Goal: Information Seeking & Learning: Check status

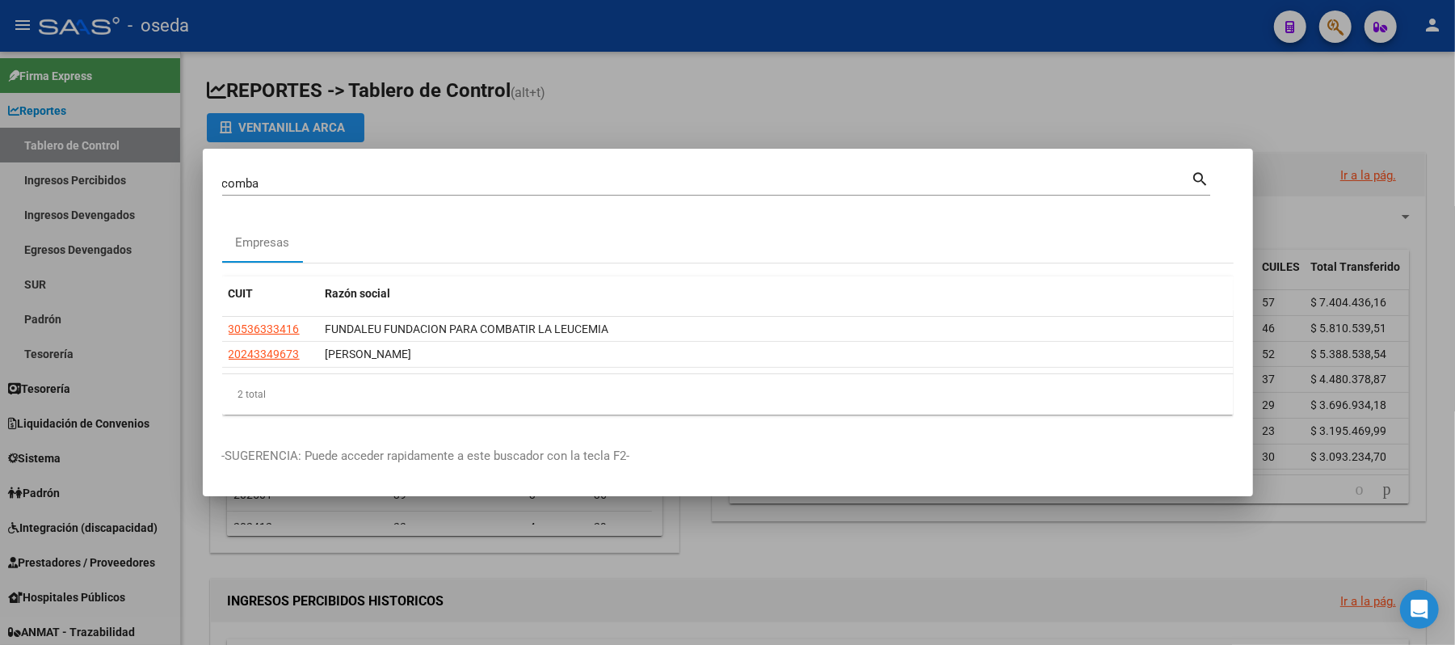
click at [726, 189] on input "comba" at bounding box center [707, 183] width 970 height 15
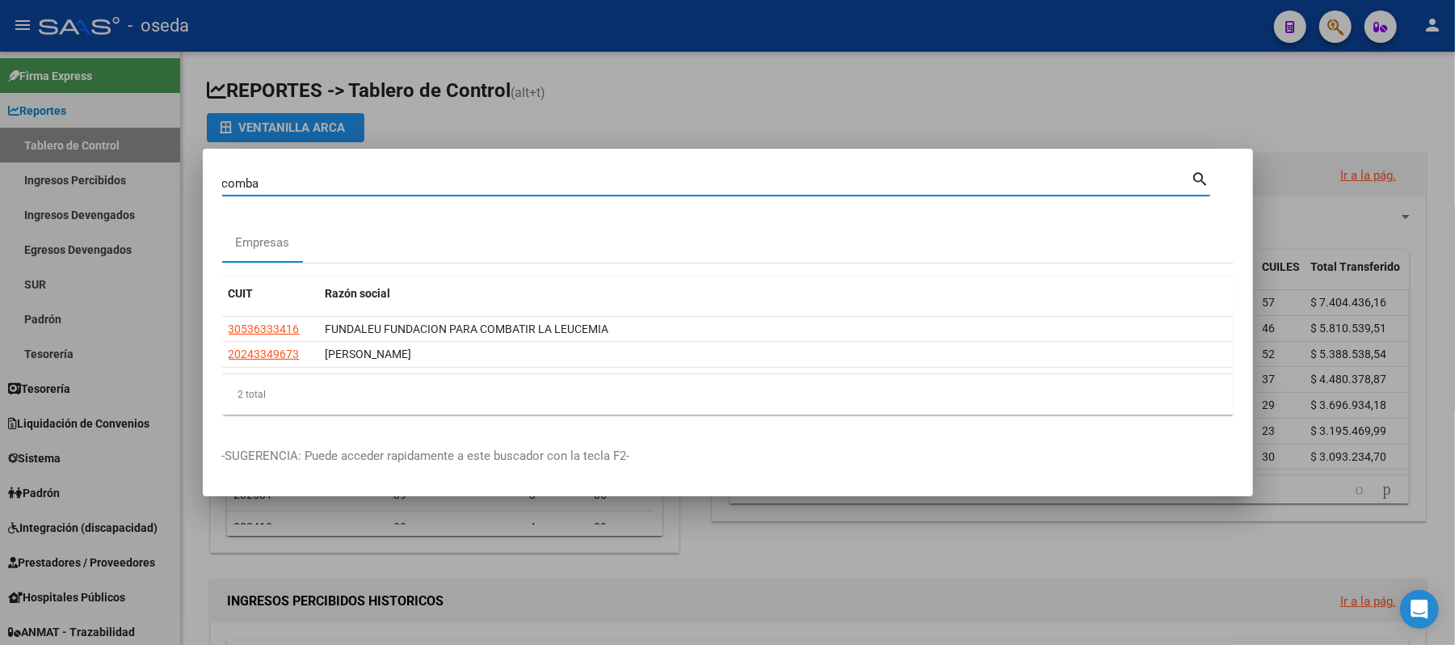
click at [726, 189] on input "comba" at bounding box center [707, 183] width 970 height 15
type input "46027071"
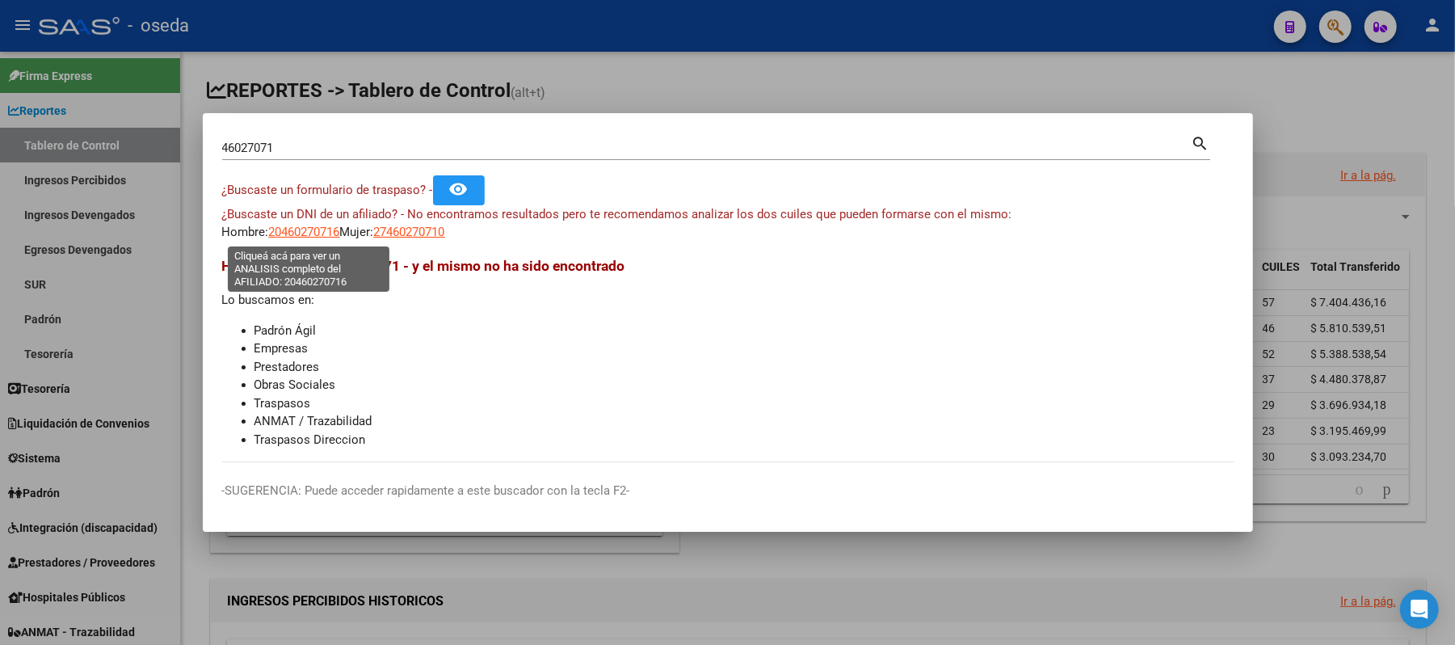
click at [305, 236] on span "20460270716" at bounding box center [304, 232] width 71 height 15
type textarea "20460270716"
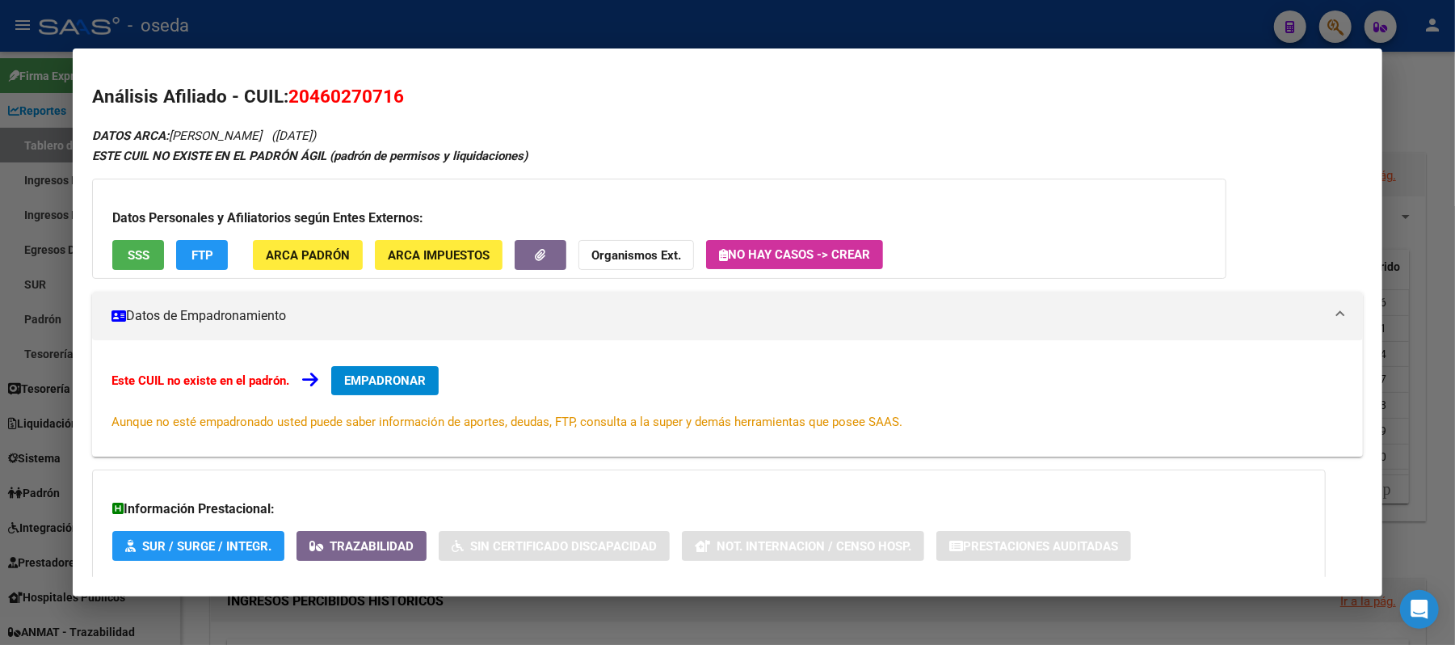
scroll to position [92, 0]
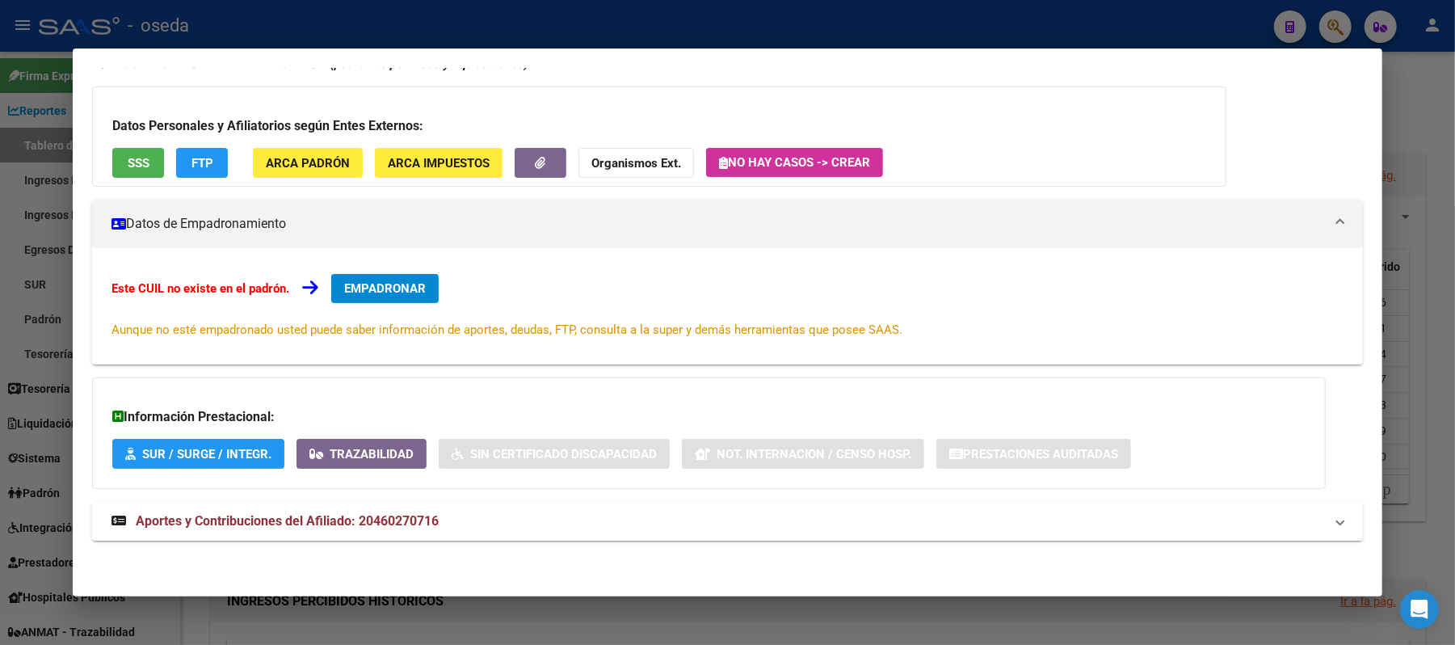
drag, startPoint x: 298, startPoint y: 530, endPoint x: 298, endPoint y: 521, distance: 8.9
click at [298, 529] on strong "Aportes y Contribuciones del Afiliado: 20460270716" at bounding box center [275, 521] width 327 height 19
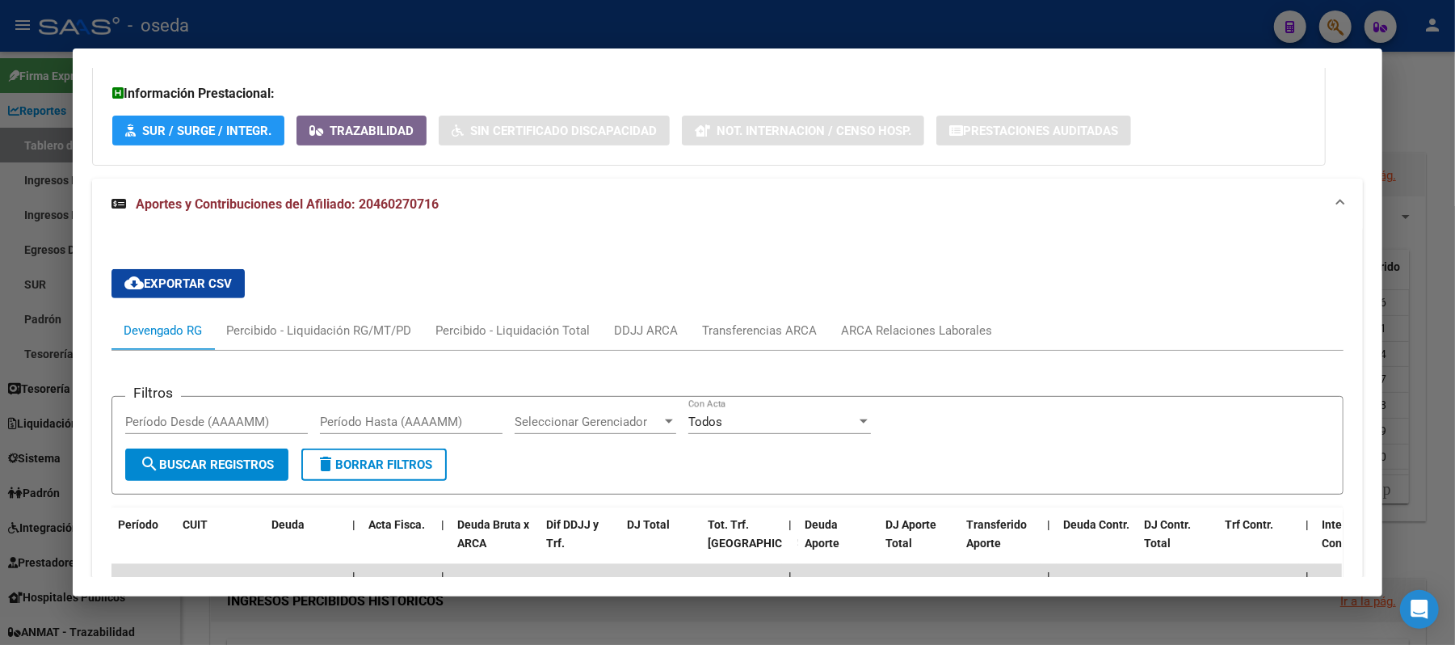
scroll to position [663, 0]
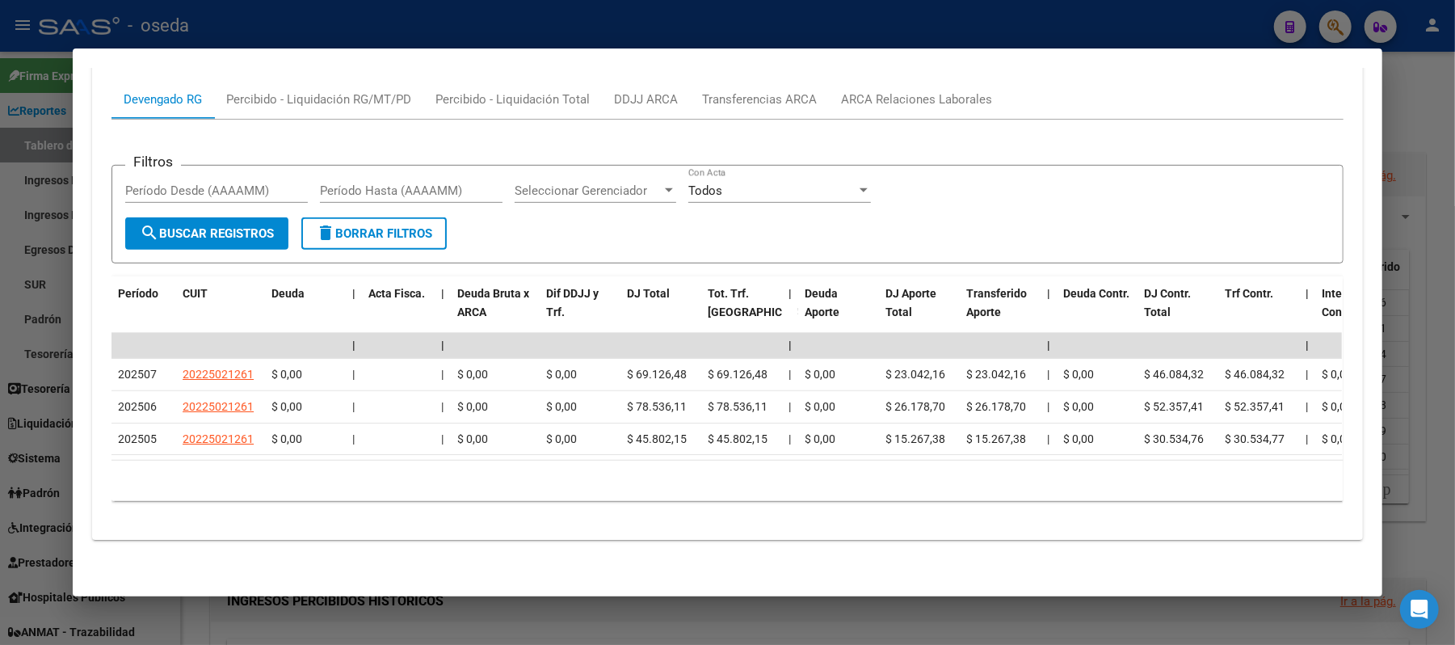
click at [0, 263] on div at bounding box center [727, 322] width 1455 height 645
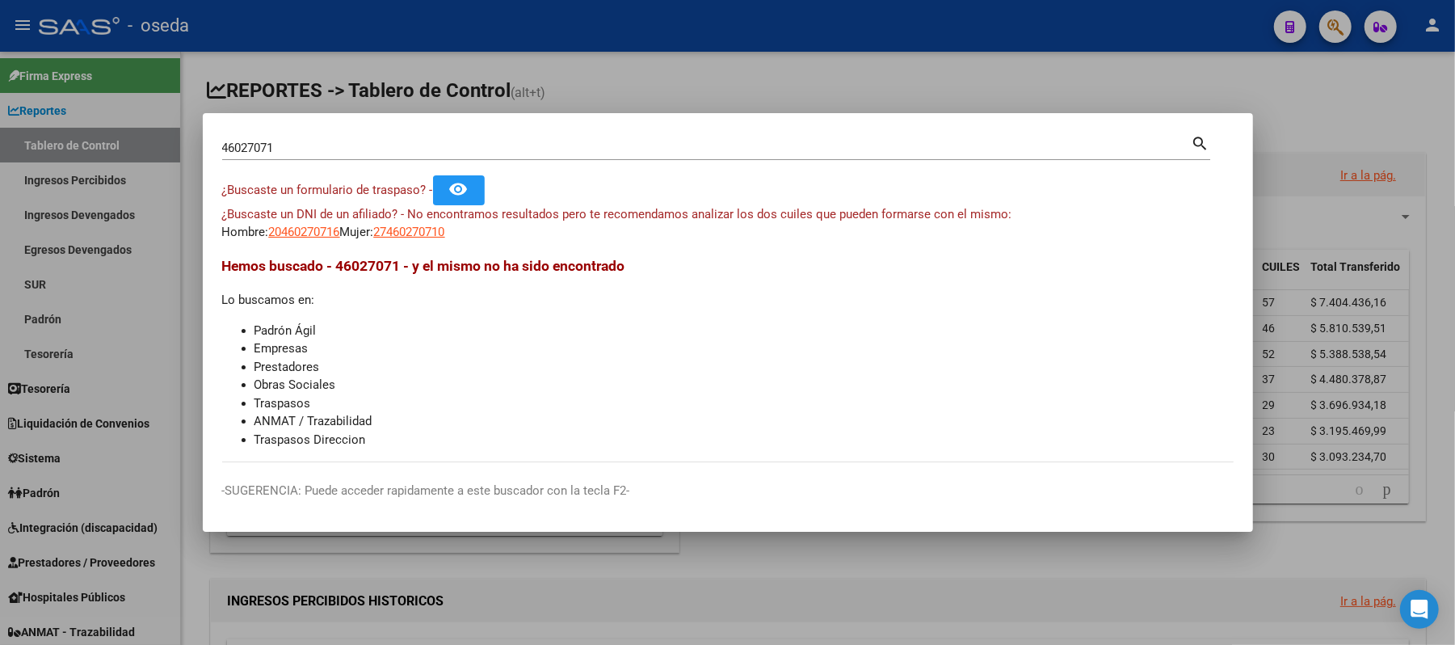
click at [310, 153] on input "46027071" at bounding box center [707, 148] width 970 height 15
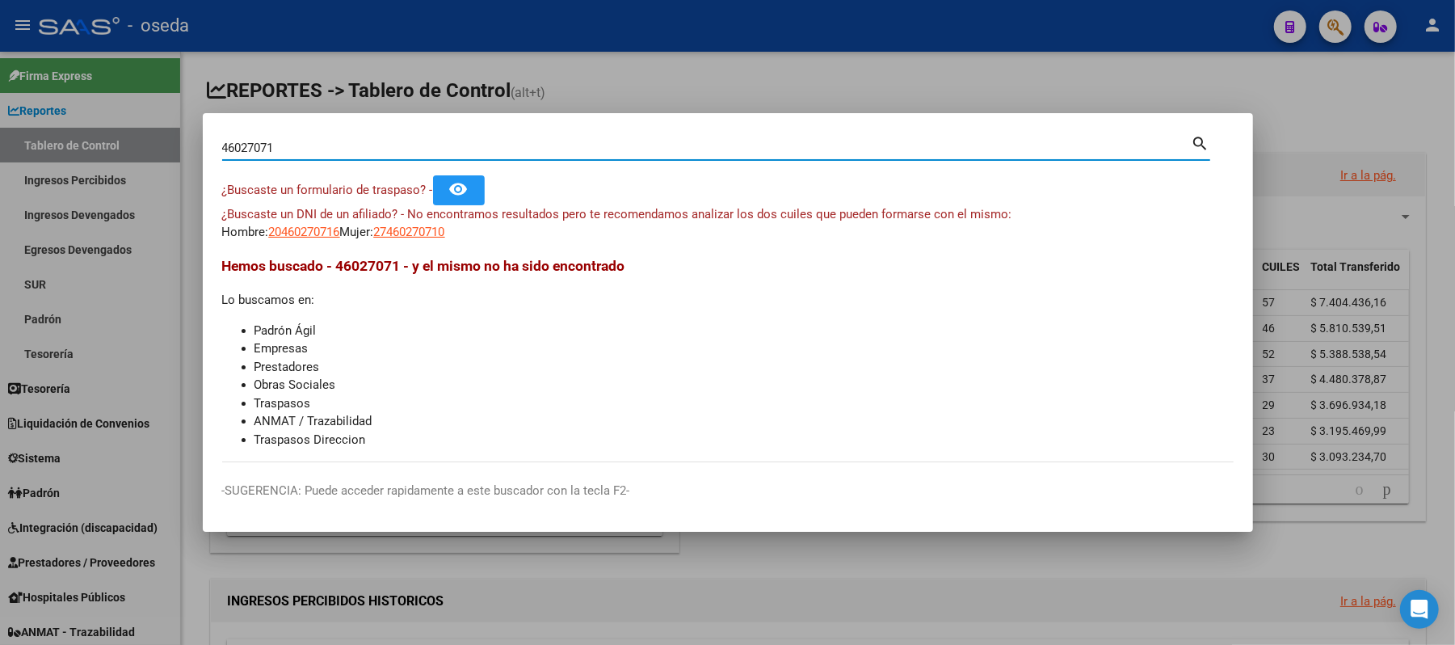
click at [310, 153] on input "46027071" at bounding box center [707, 148] width 970 height 15
type input "38068881"
click at [311, 236] on span "20380688817" at bounding box center [304, 232] width 71 height 15
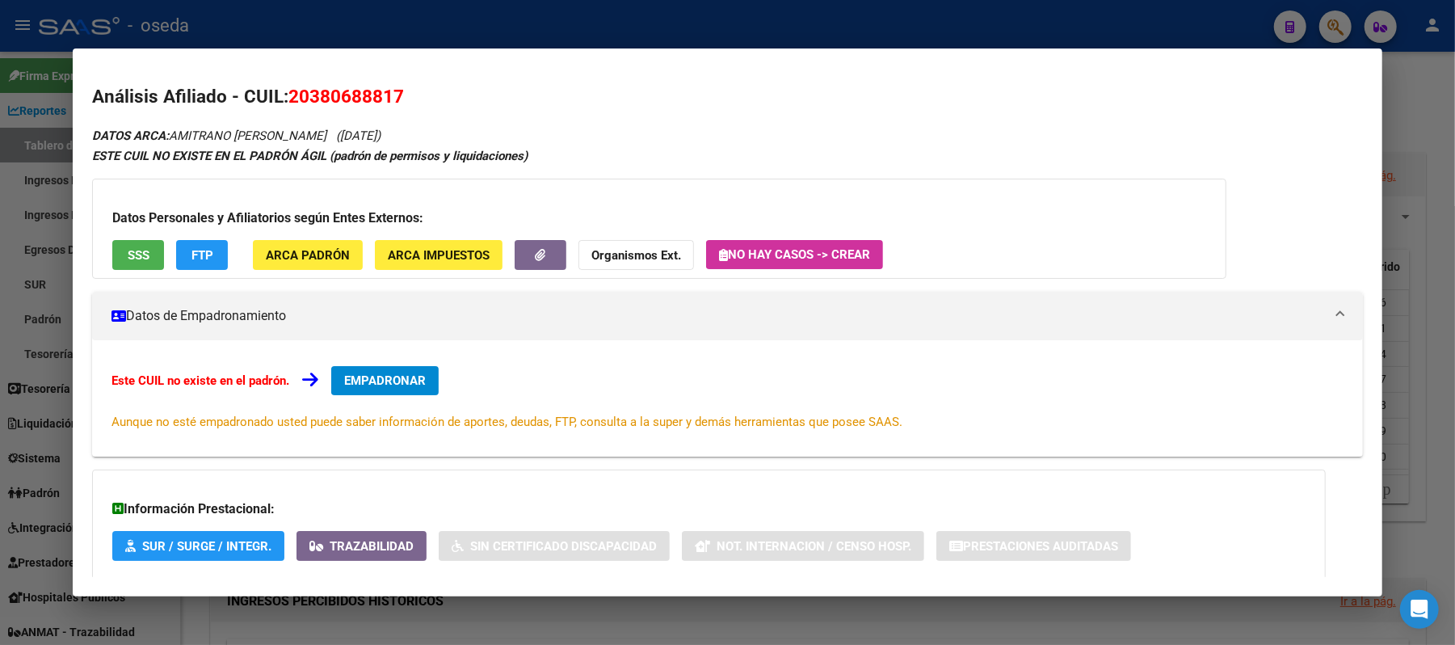
scroll to position [92, 0]
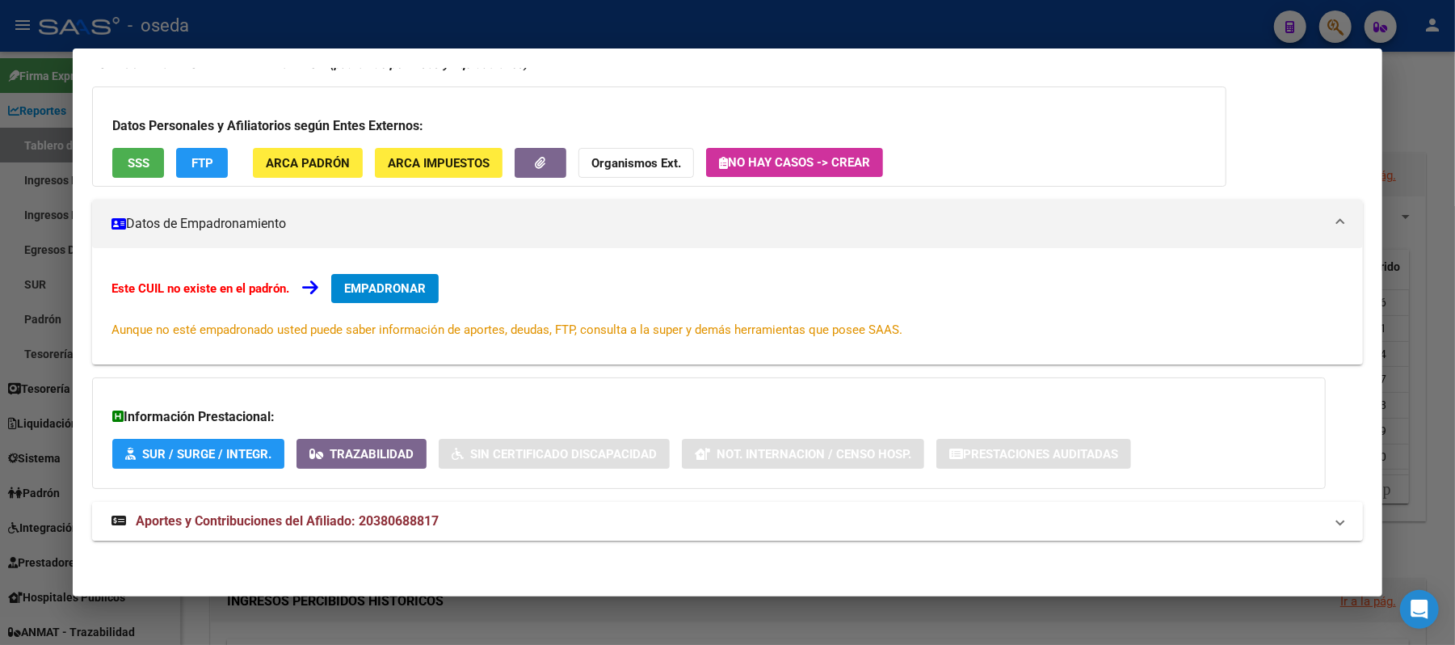
click at [402, 528] on span "Aportes y Contribuciones del Afiliado: 20380688817" at bounding box center [287, 520] width 303 height 15
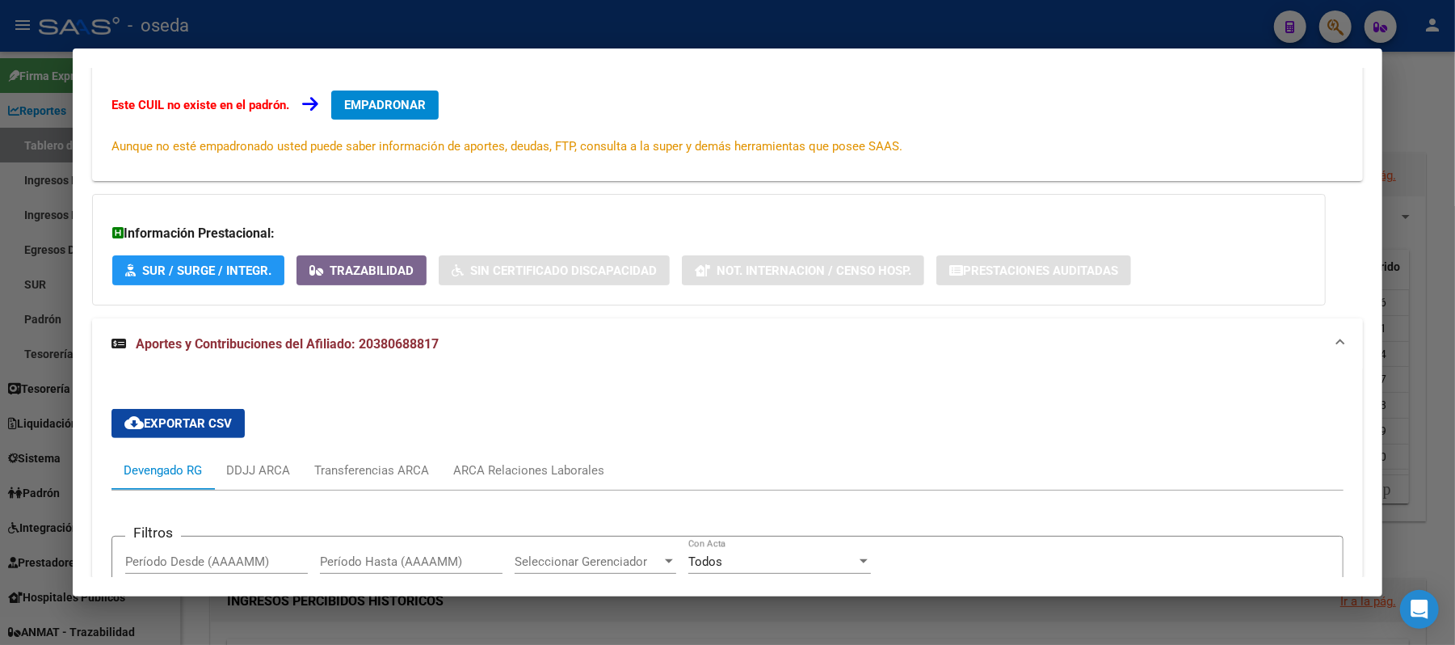
scroll to position [0, 0]
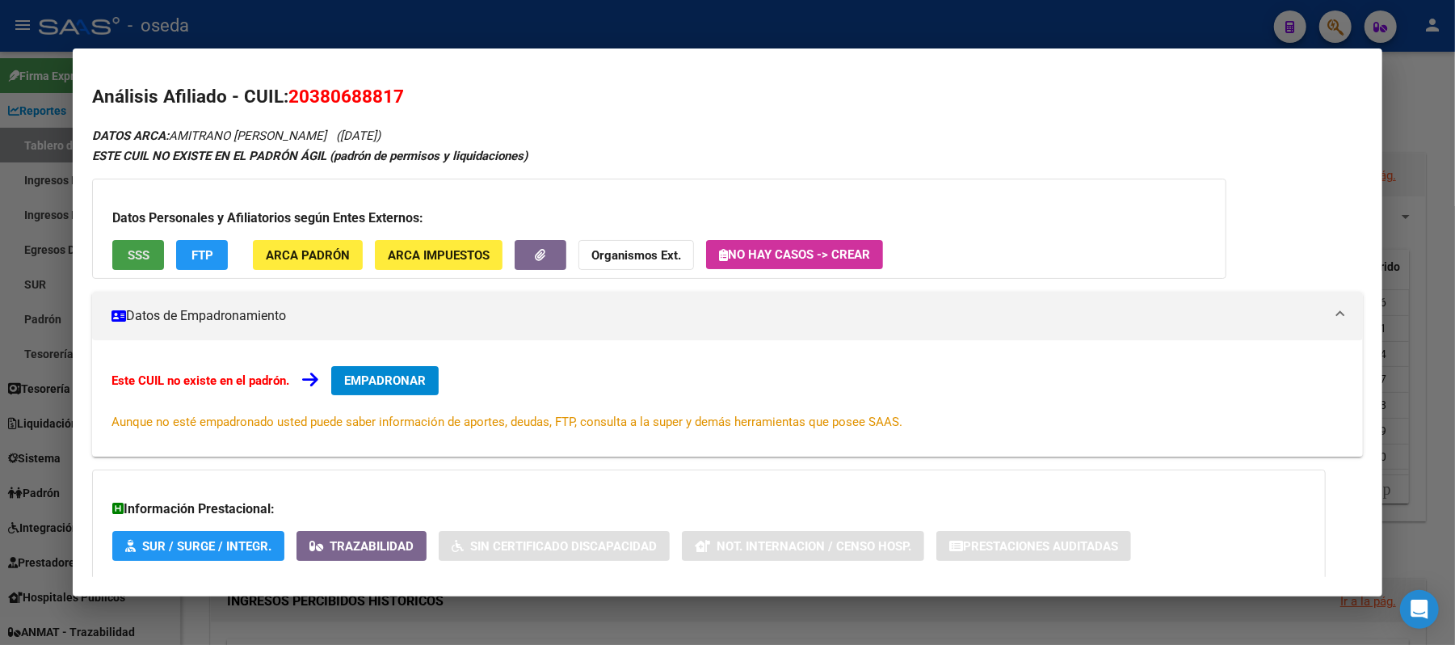
click at [140, 256] on span "SSS" at bounding box center [139, 255] width 22 height 15
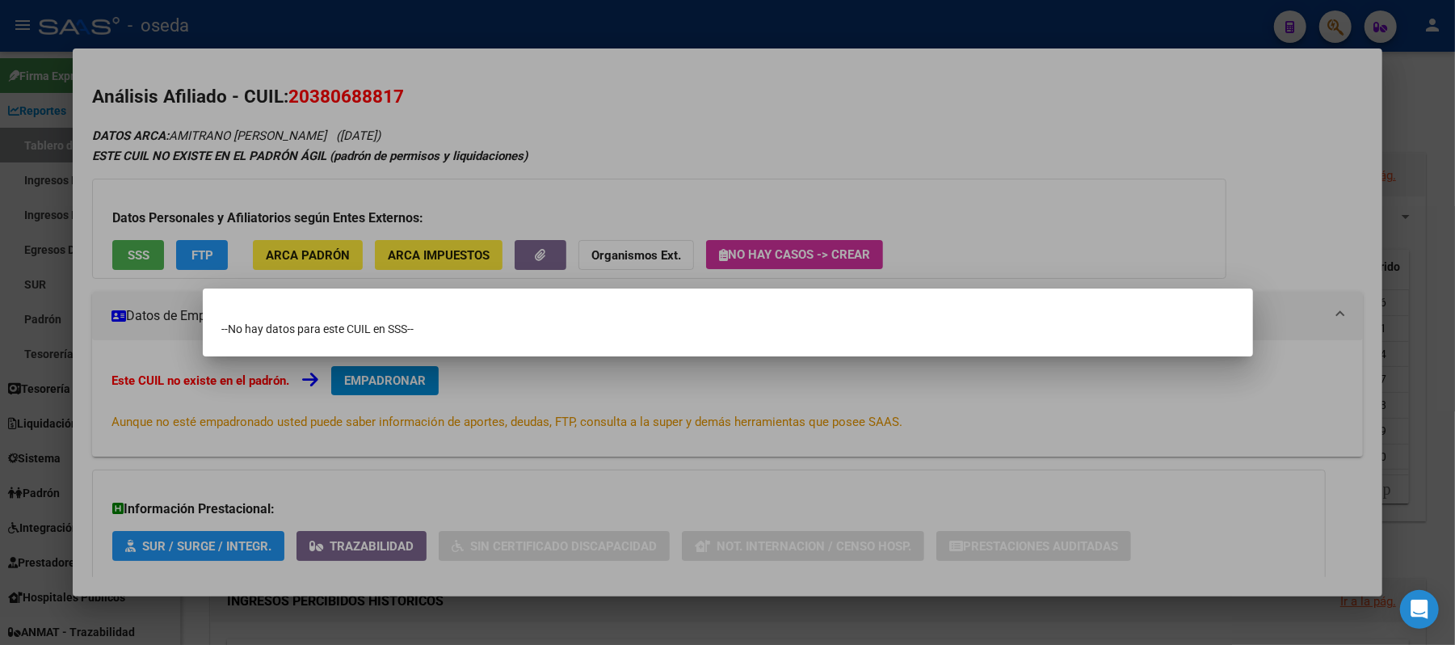
click at [561, 492] on div at bounding box center [727, 322] width 1455 height 645
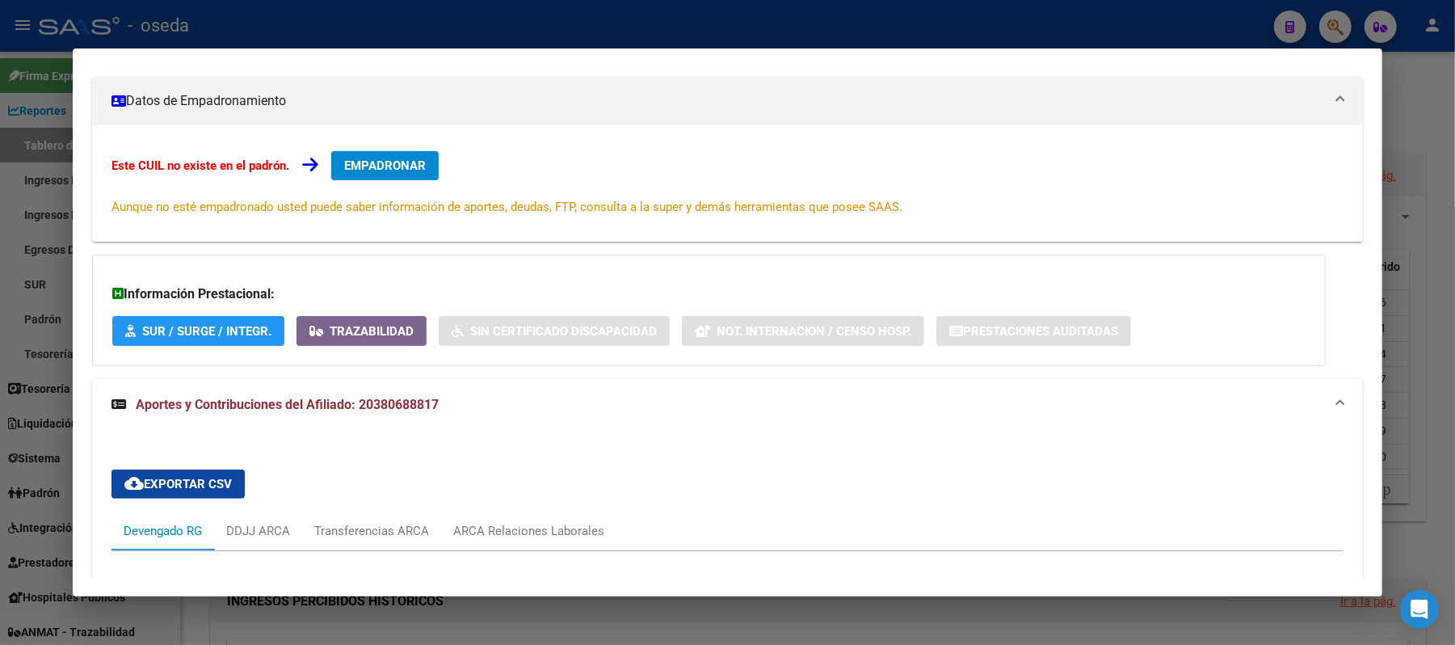
scroll to position [599, 0]
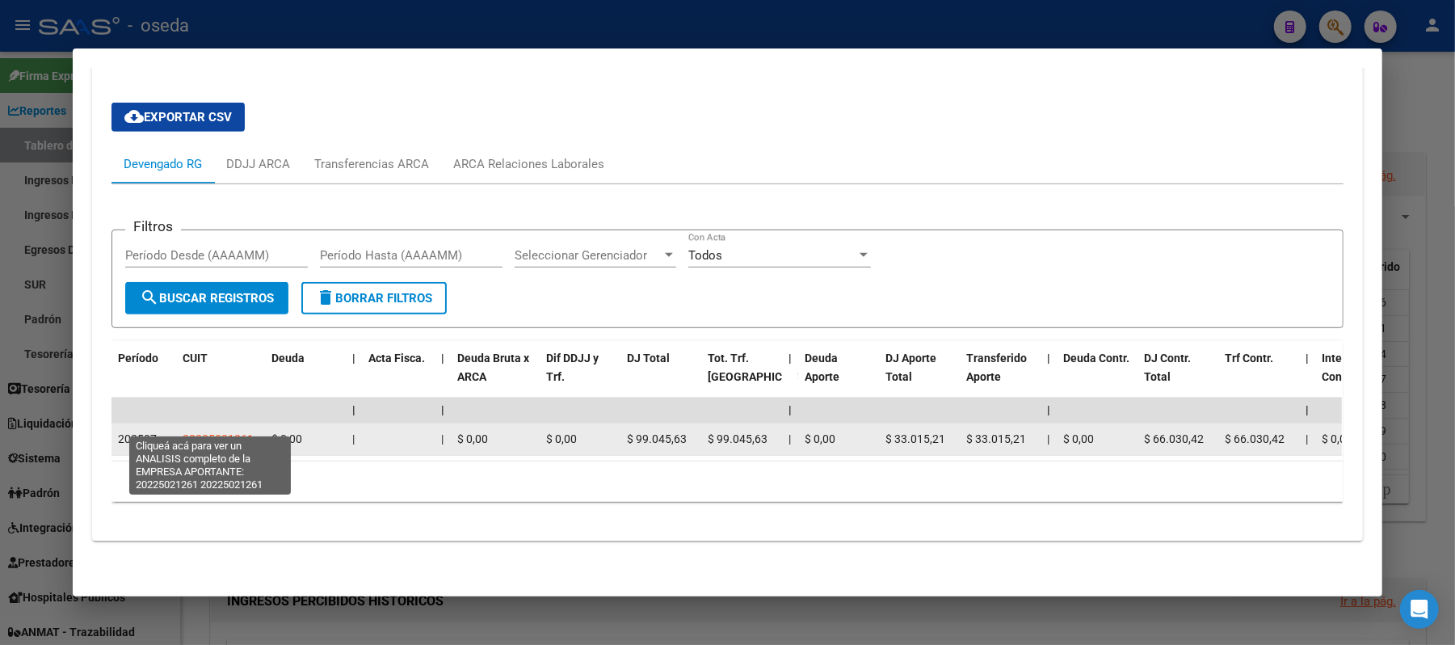
click at [230, 432] on span "20225021261" at bounding box center [218, 438] width 71 height 13
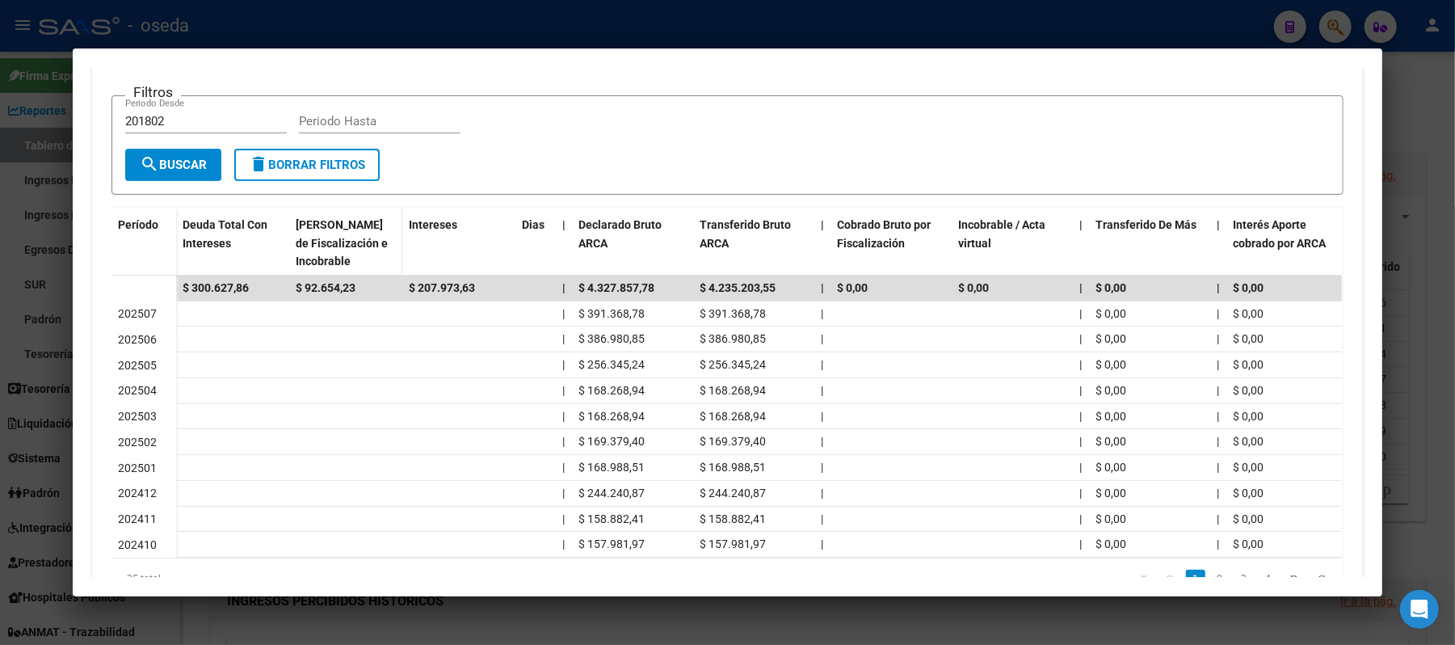
scroll to position [107, 0]
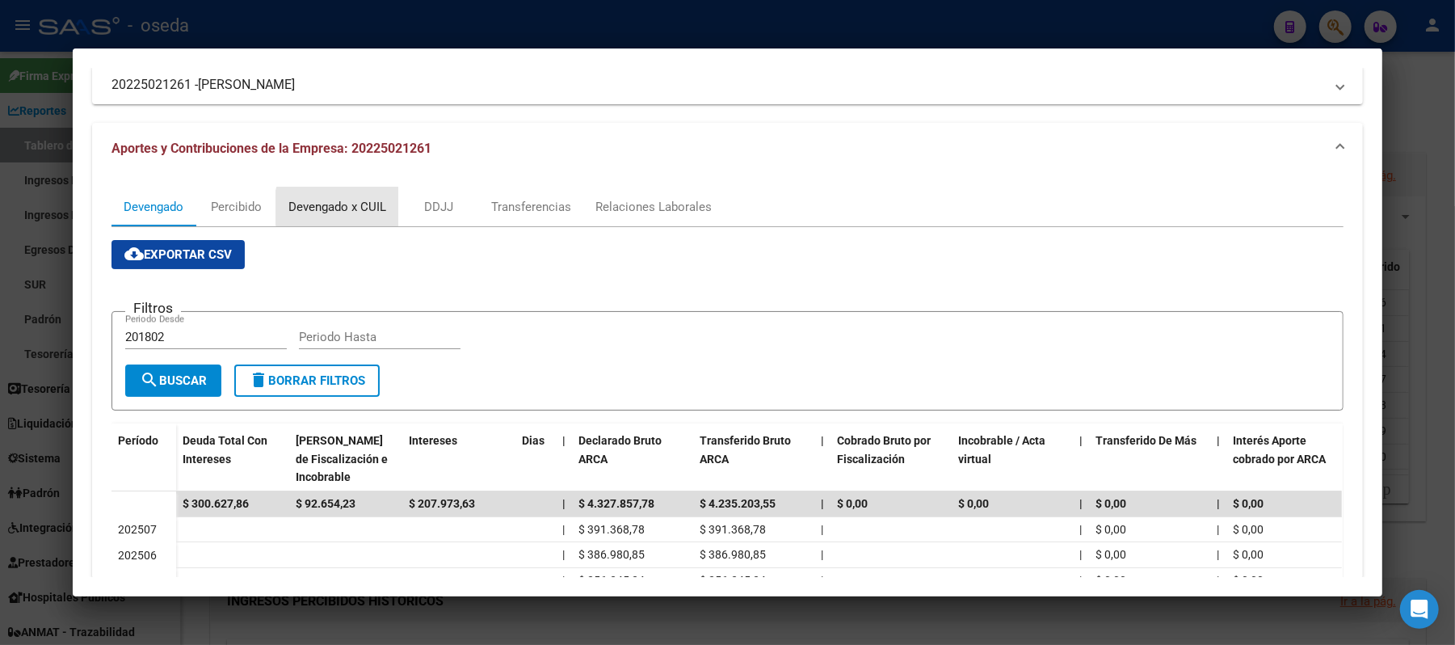
click at [357, 207] on div "Devengado x CUIL" at bounding box center [337, 207] width 98 height 18
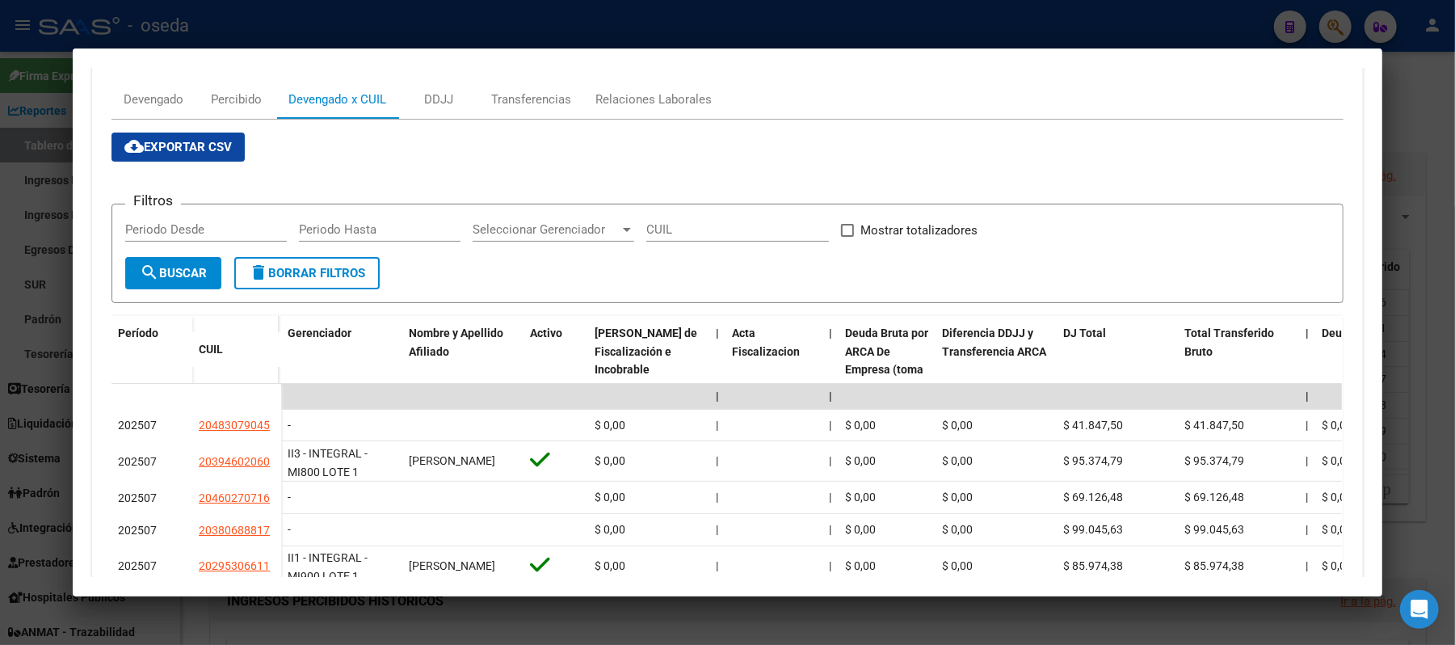
scroll to position [323, 0]
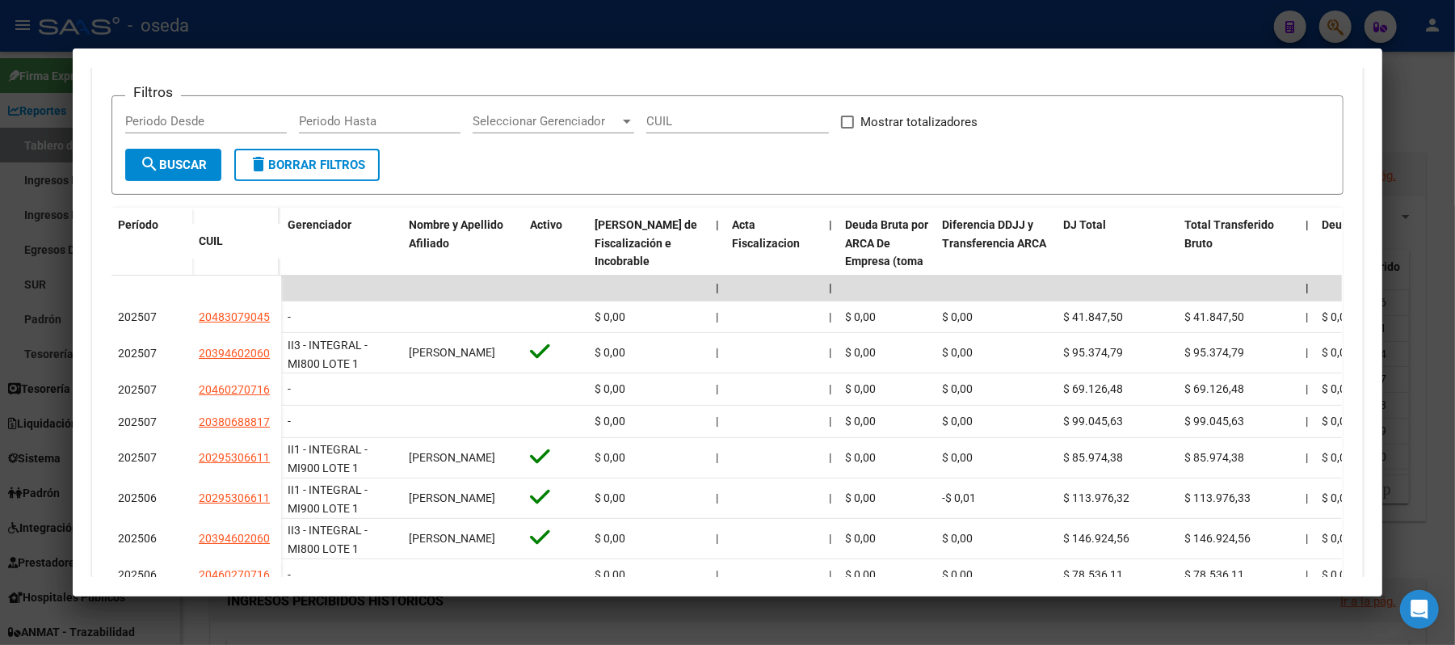
click at [0, 427] on div at bounding box center [727, 322] width 1455 height 645
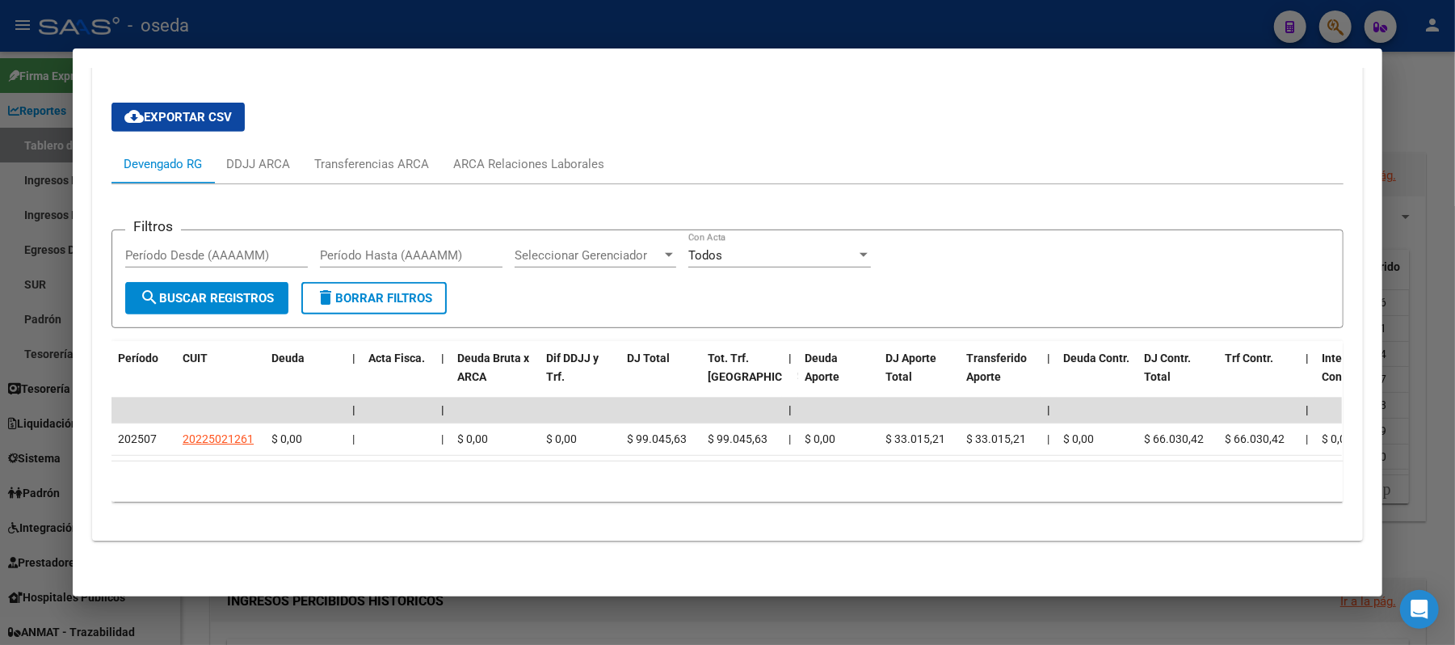
click at [0, 427] on div at bounding box center [727, 322] width 1455 height 645
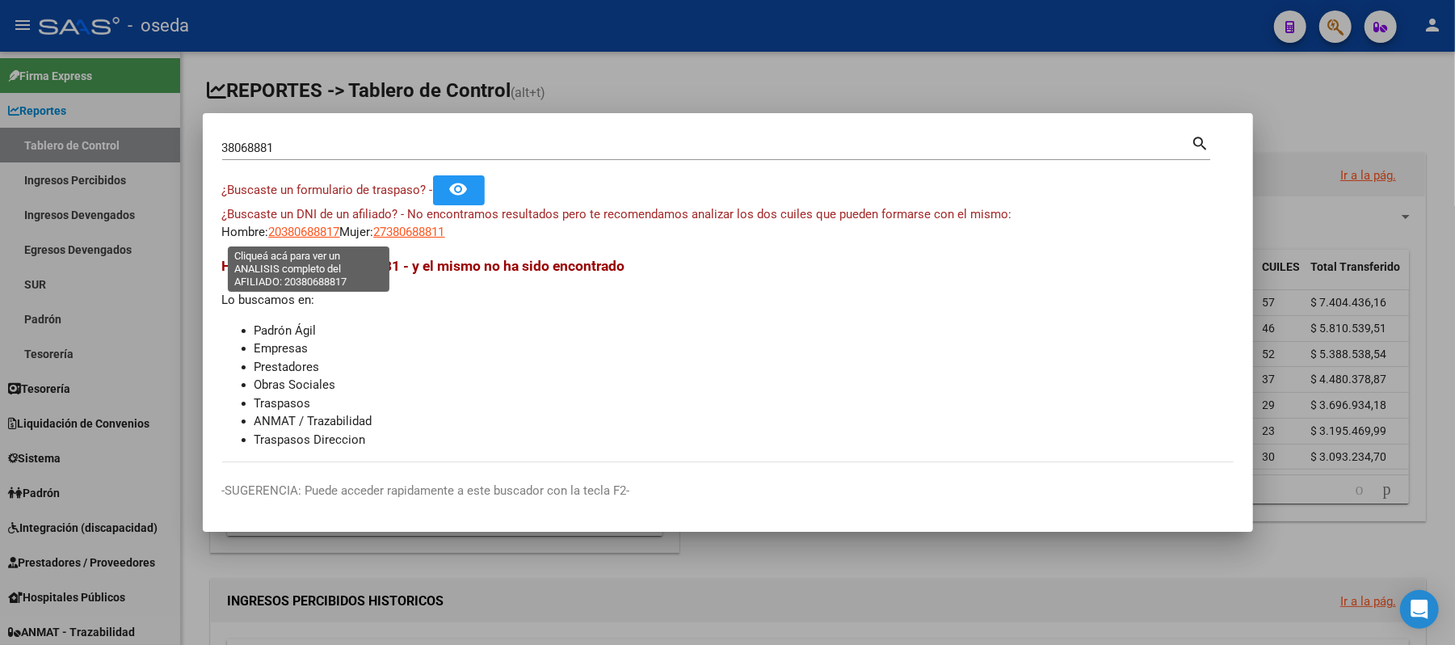
click at [288, 234] on span "20380688817" at bounding box center [304, 232] width 71 height 15
type textarea "20380688817"
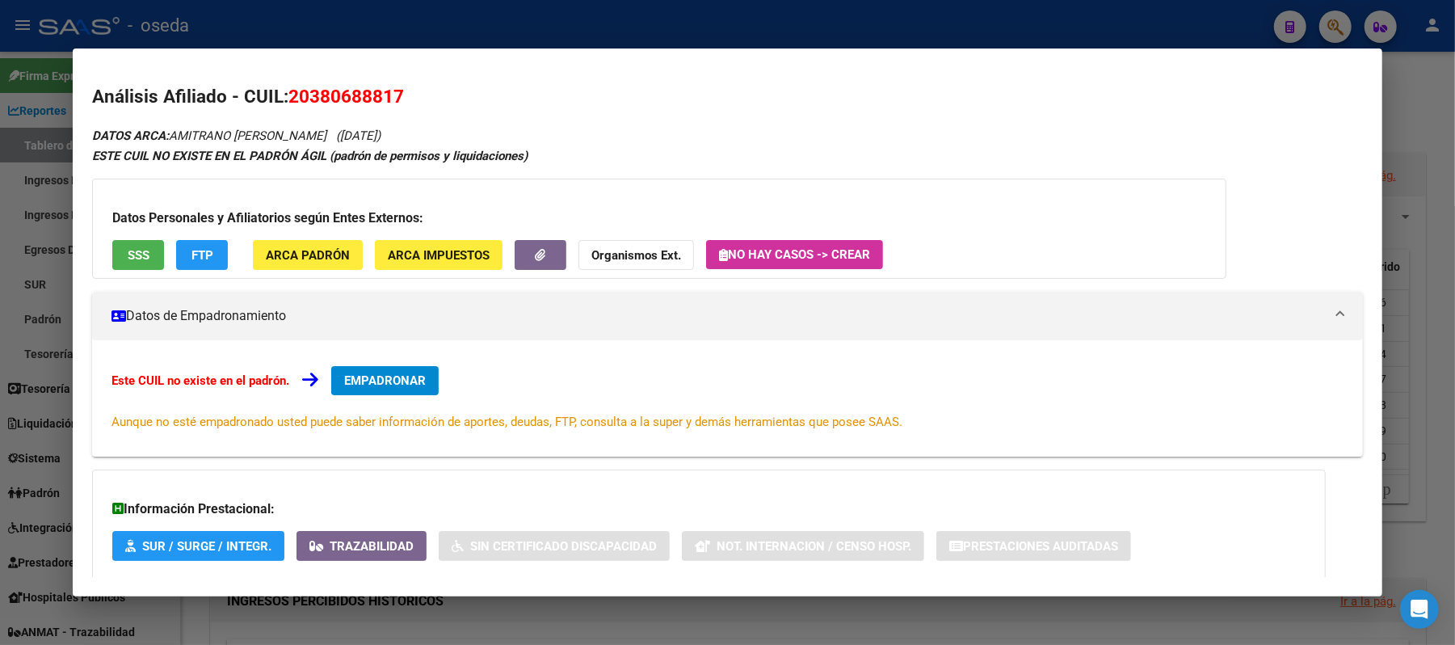
scroll to position [92, 0]
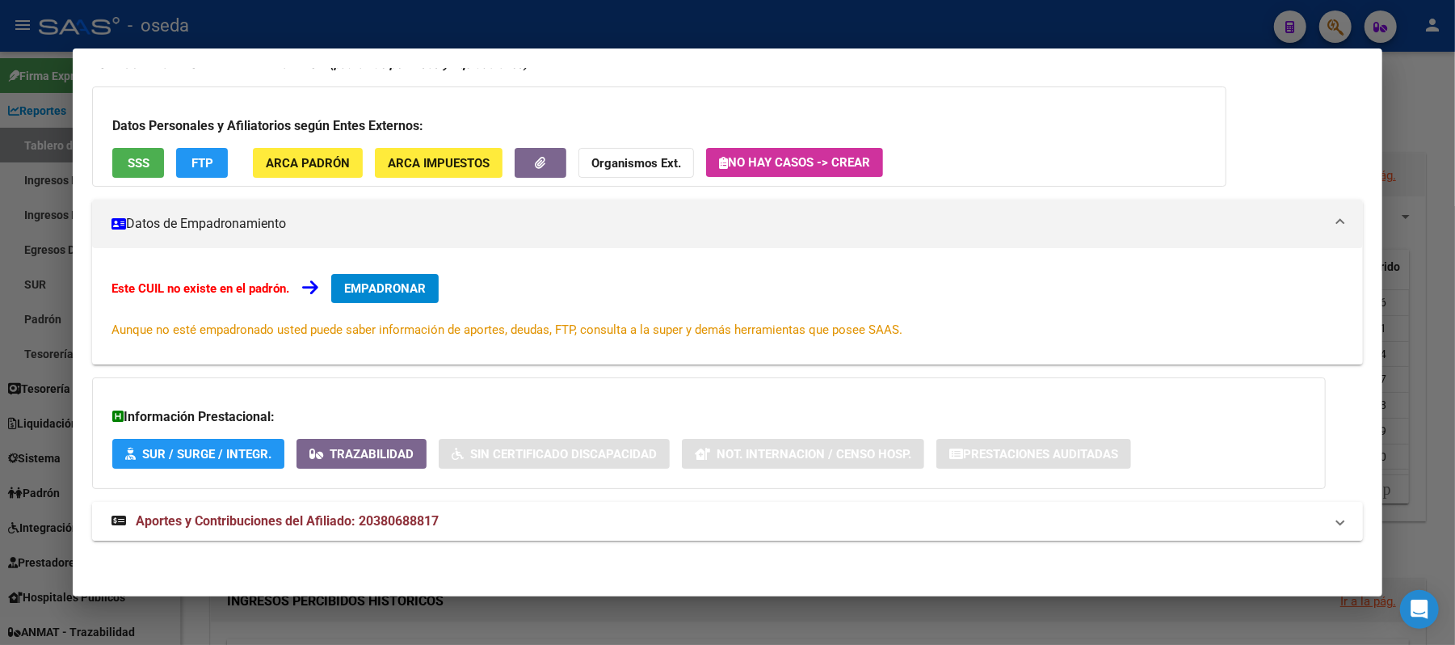
click at [419, 524] on span "Aportes y Contribuciones del Afiliado: 20380688817" at bounding box center [287, 520] width 303 height 15
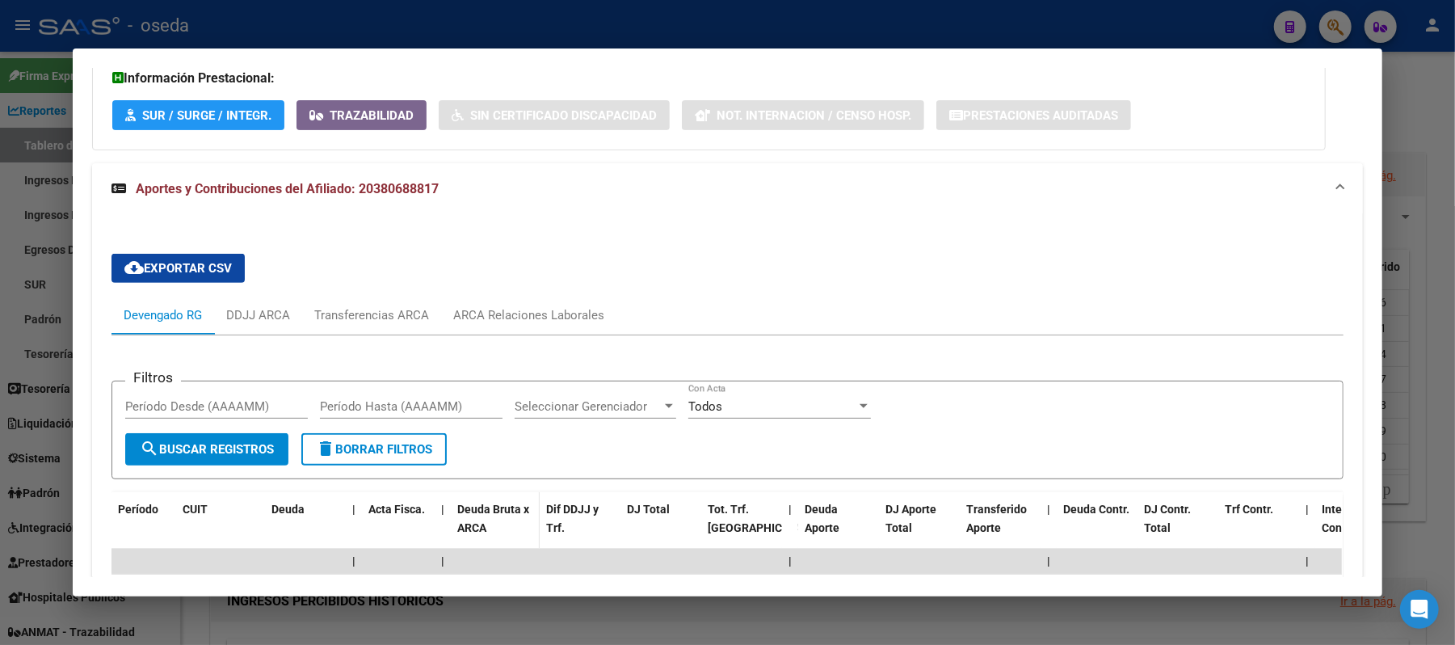
scroll to position [599, 0]
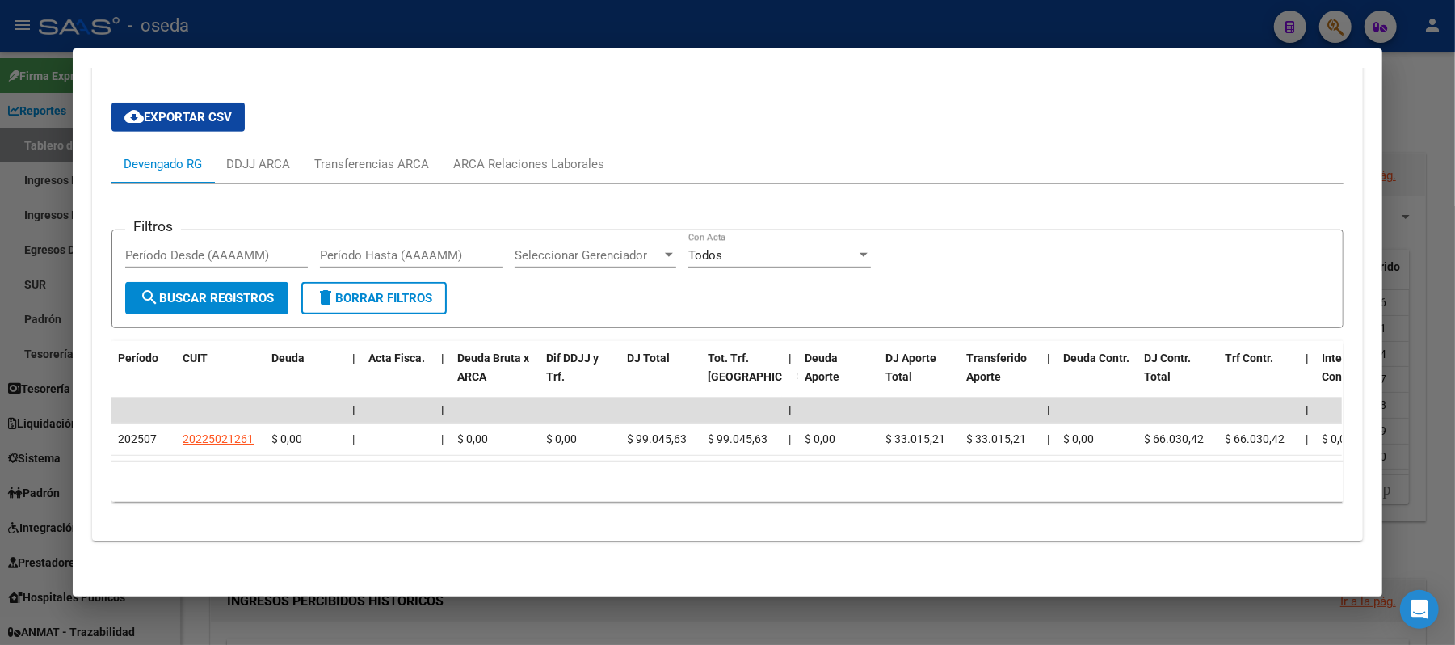
click at [13, 414] on div at bounding box center [727, 322] width 1455 height 645
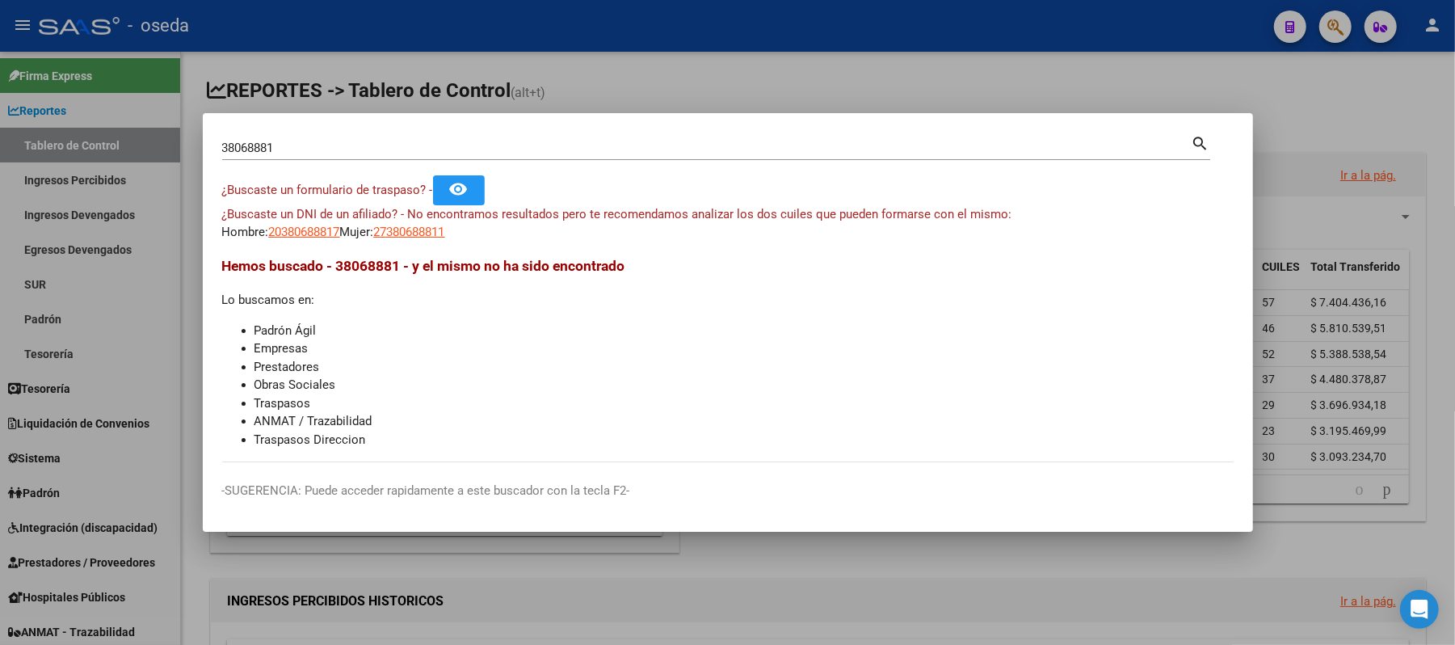
click at [13, 414] on div at bounding box center [727, 322] width 1455 height 645
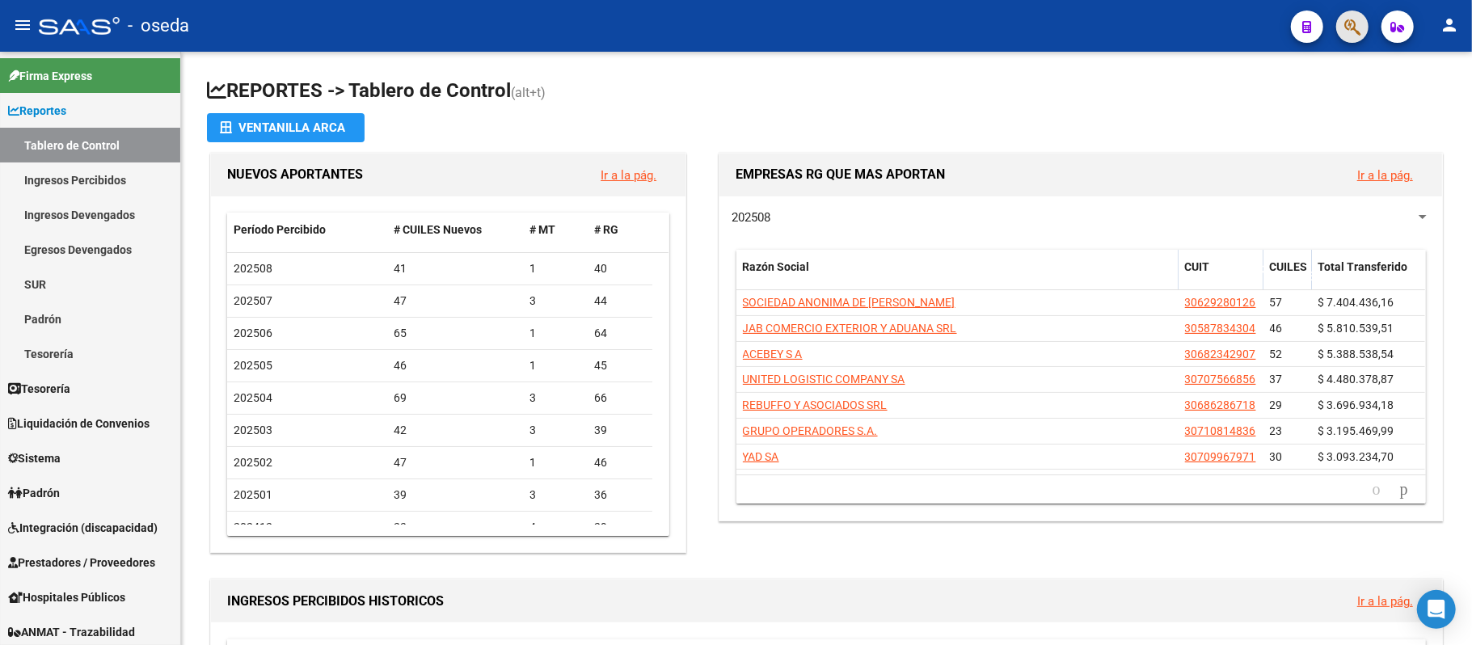
click at [1341, 31] on button "button" at bounding box center [1352, 27] width 32 height 32
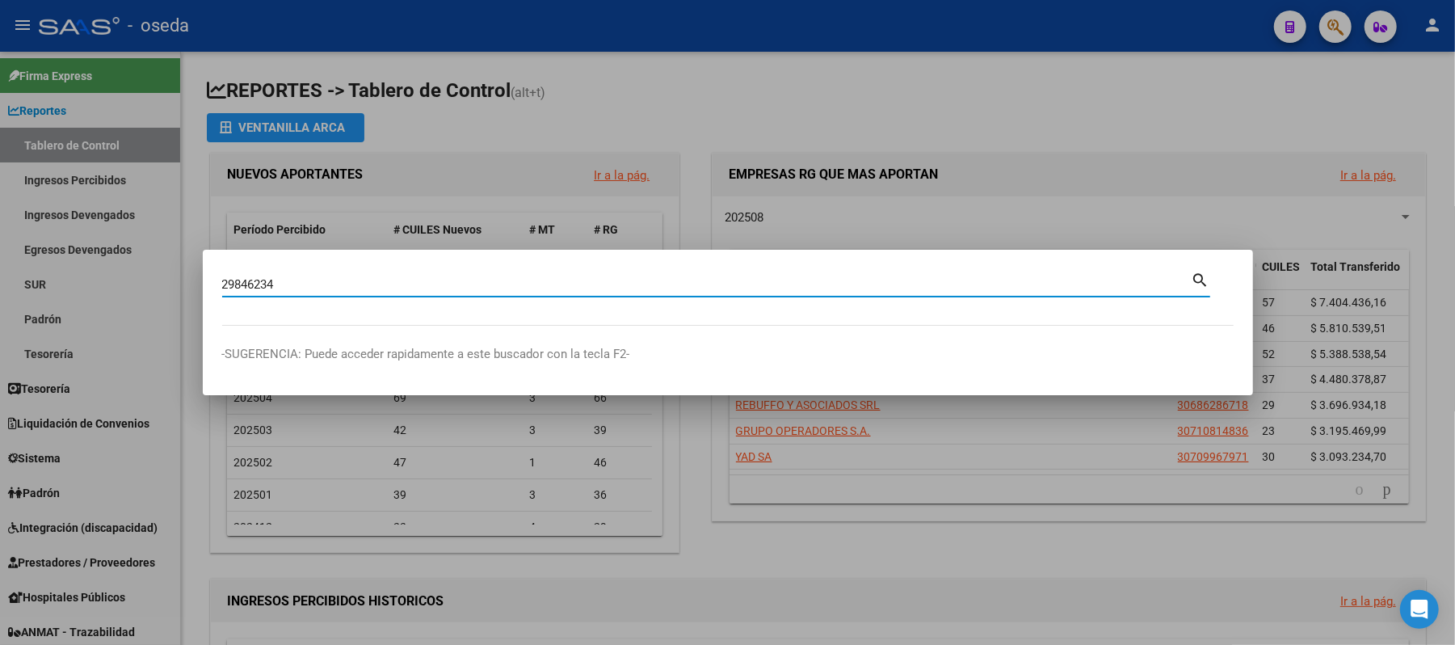
type input "29846234"
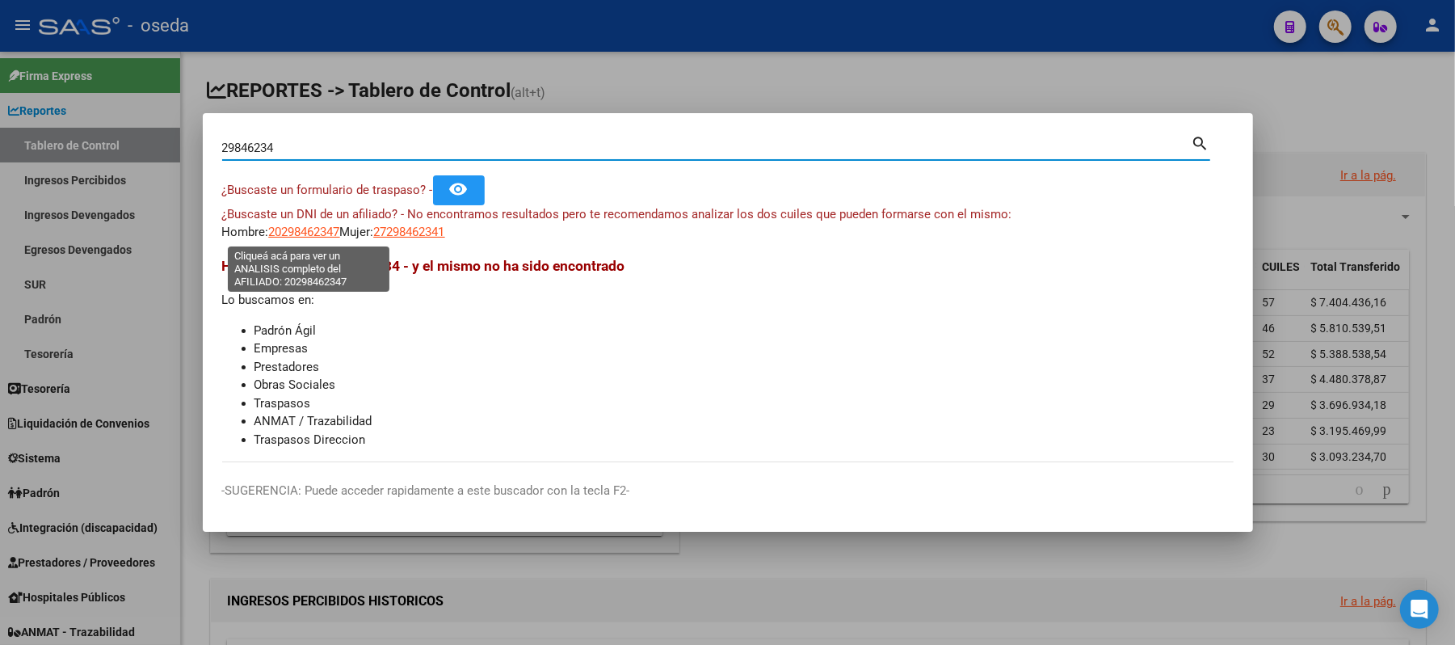
click at [294, 233] on span "20298462347" at bounding box center [304, 232] width 71 height 15
type textarea "20298462347"
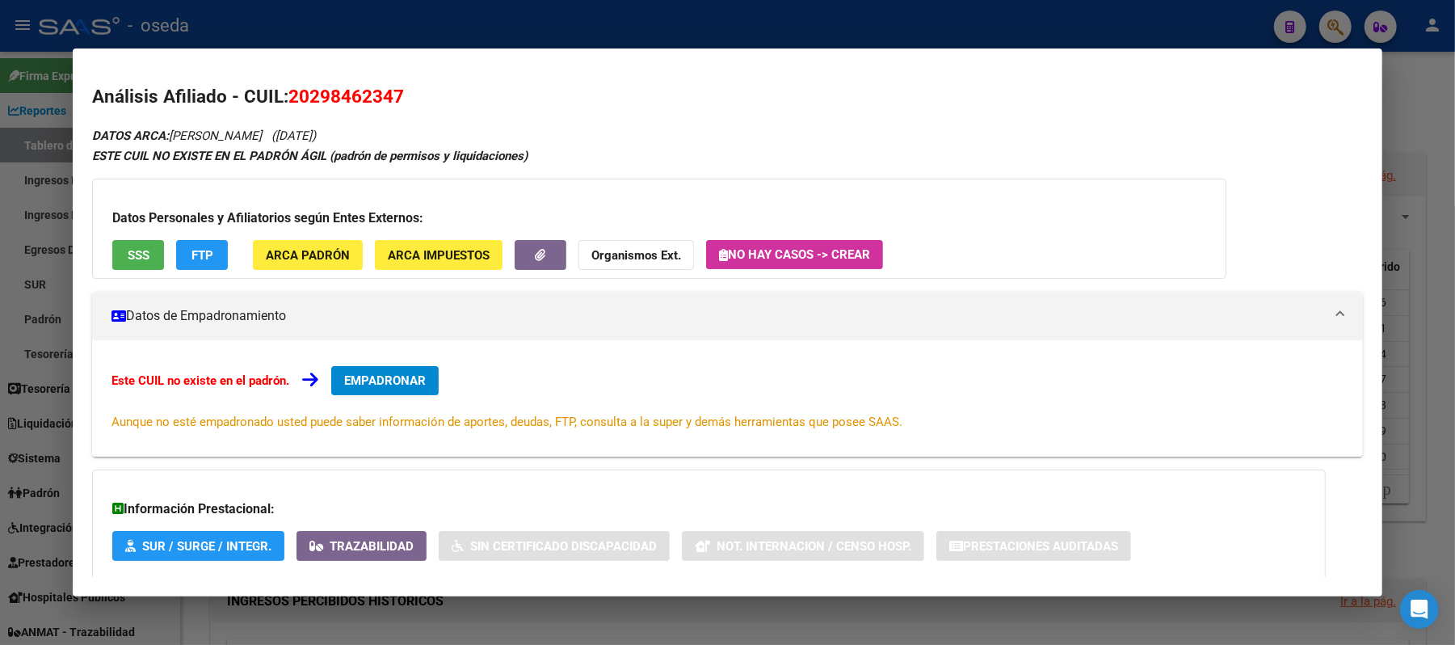
click at [134, 263] on button "SSS" at bounding box center [138, 255] width 52 height 30
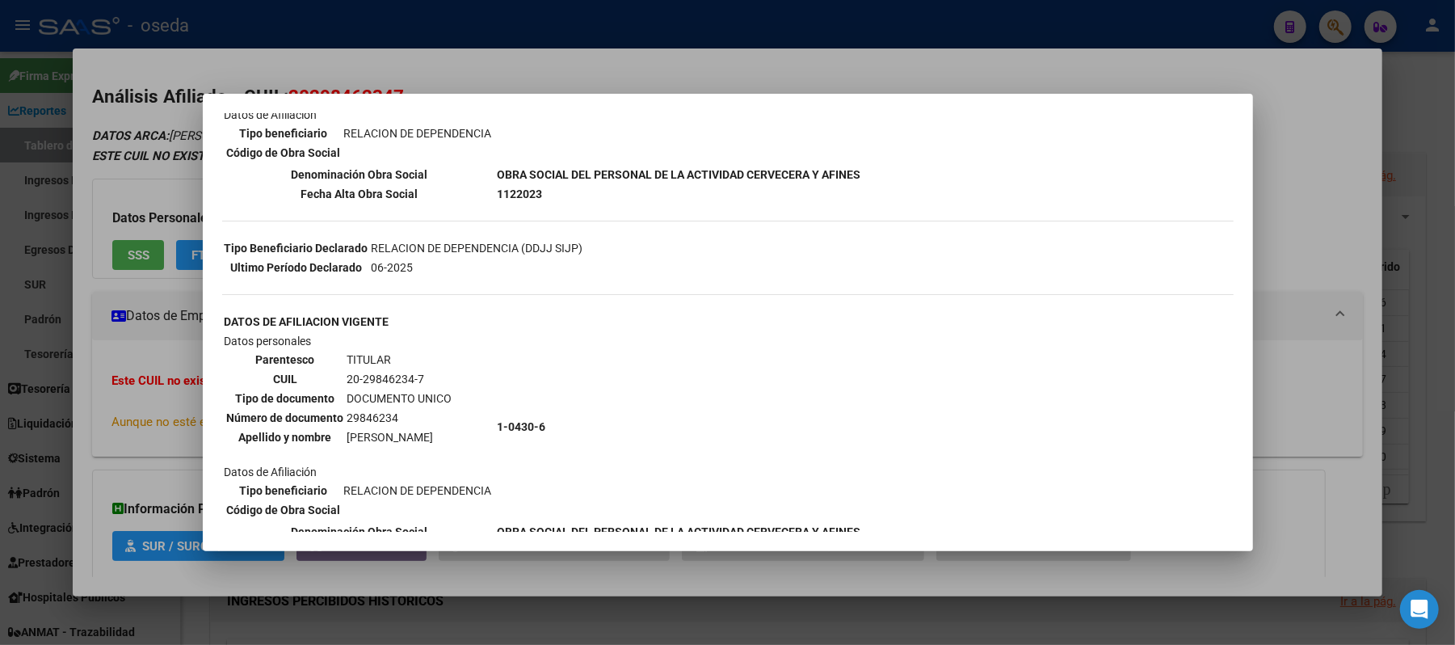
scroll to position [36, 0]
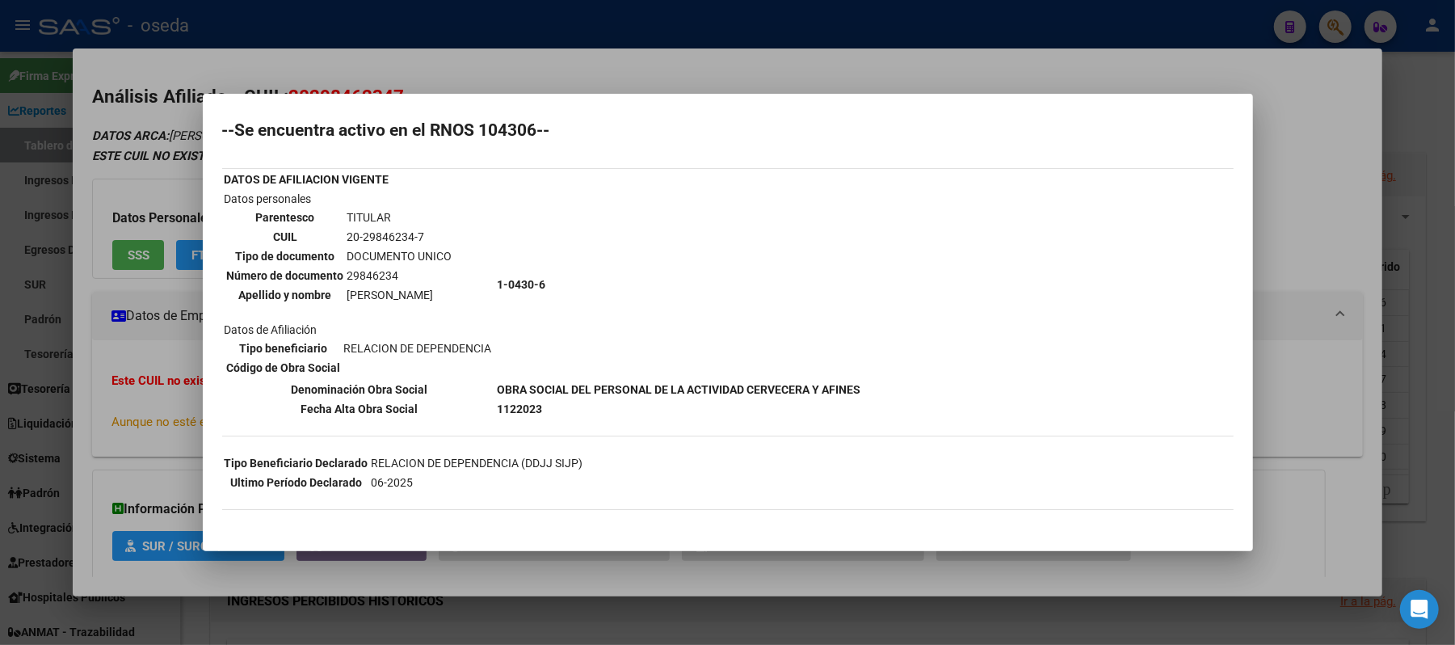
click at [780, 78] on div at bounding box center [727, 322] width 1455 height 645
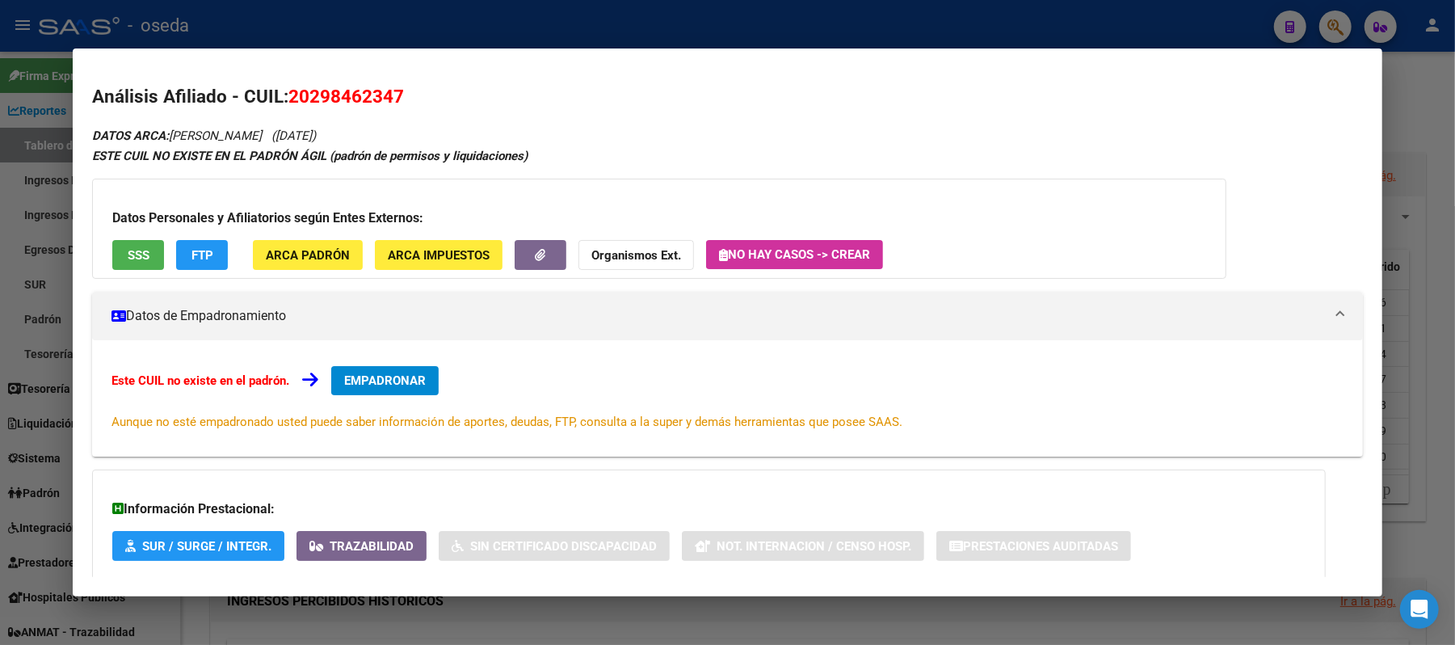
scroll to position [92, 0]
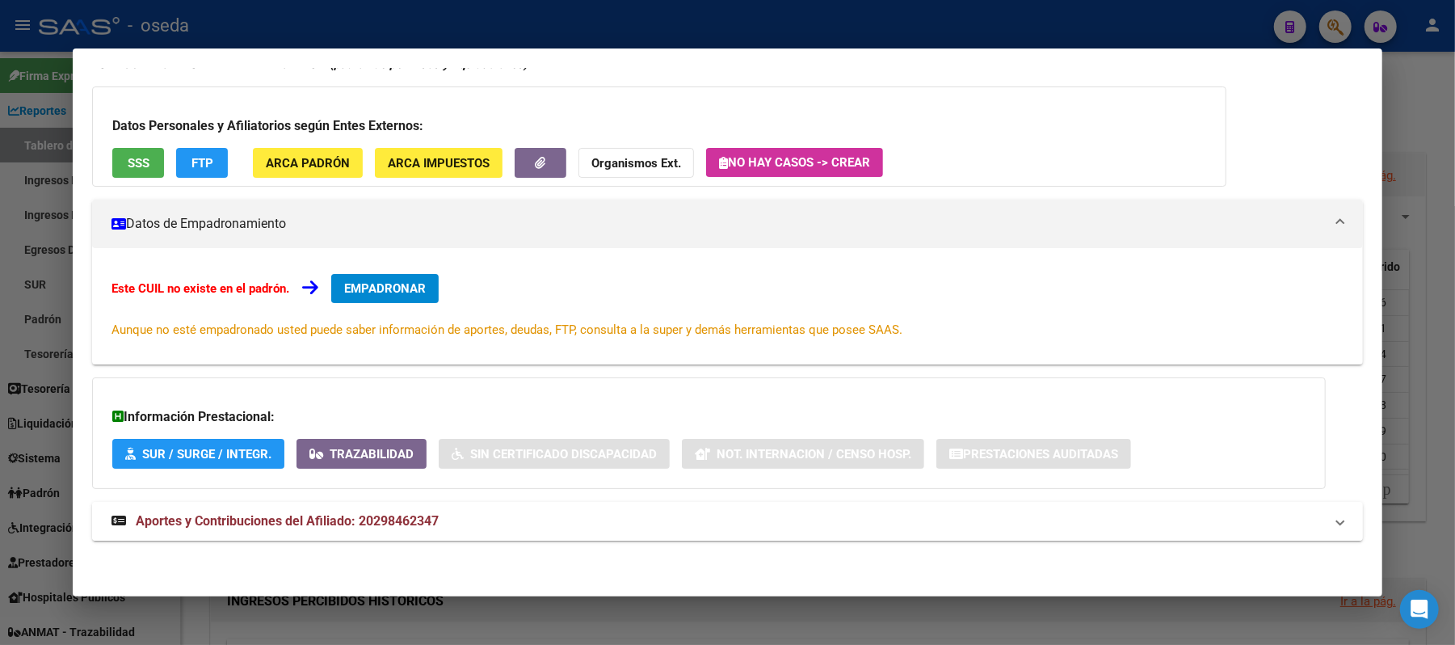
click at [336, 516] on span "Aportes y Contribuciones del Afiliado: 20298462347" at bounding box center [287, 520] width 303 height 15
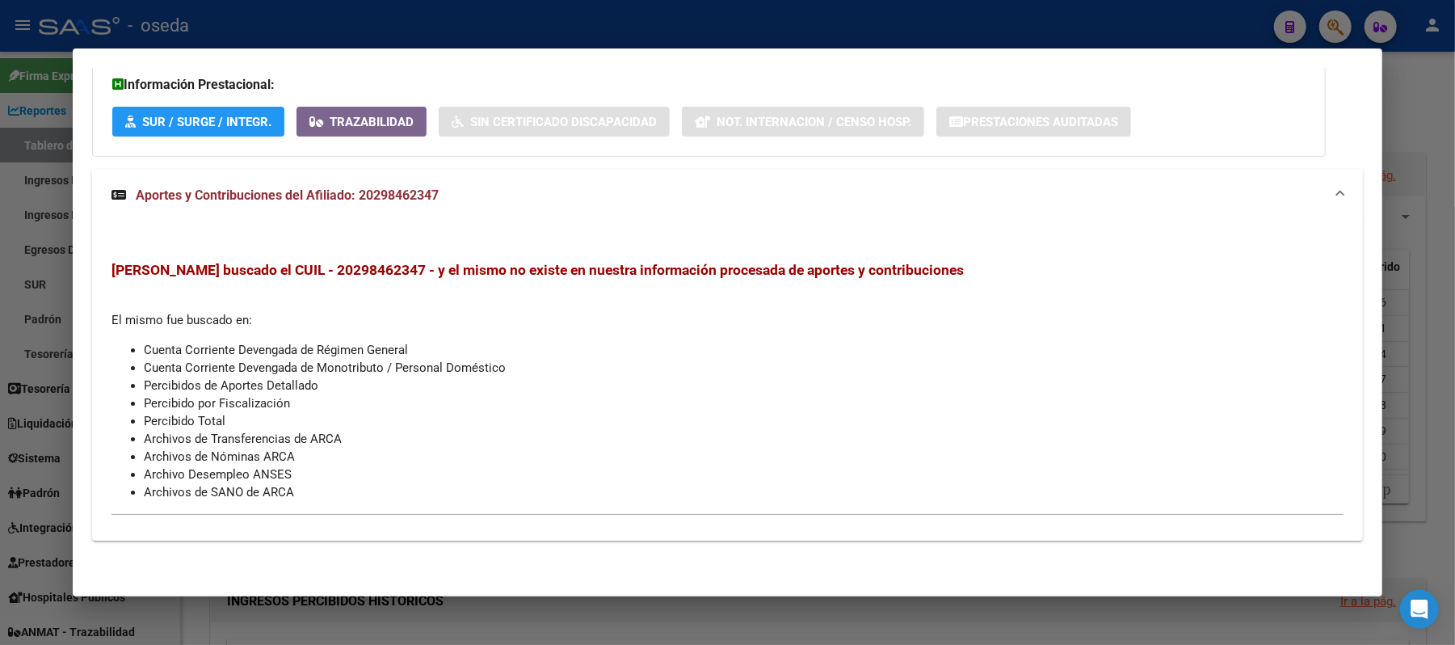
scroll to position [0, 0]
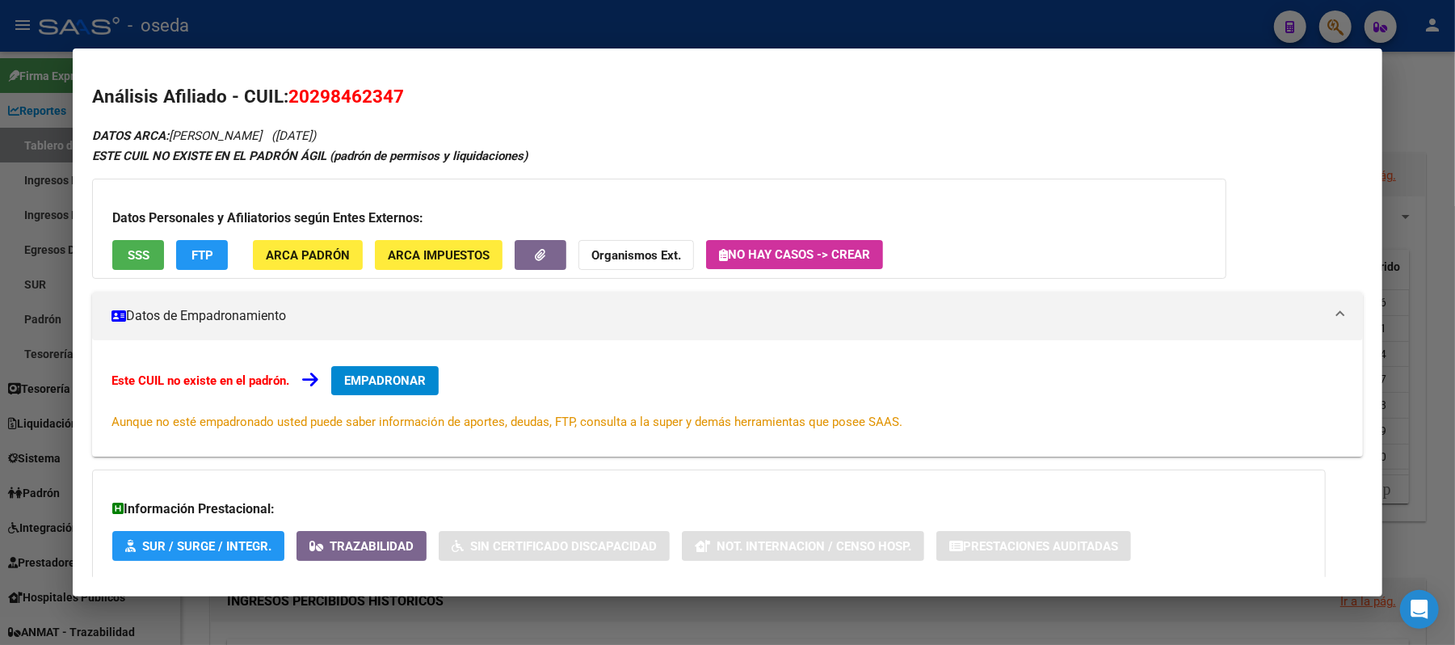
click at [0, 252] on div at bounding box center [727, 322] width 1455 height 645
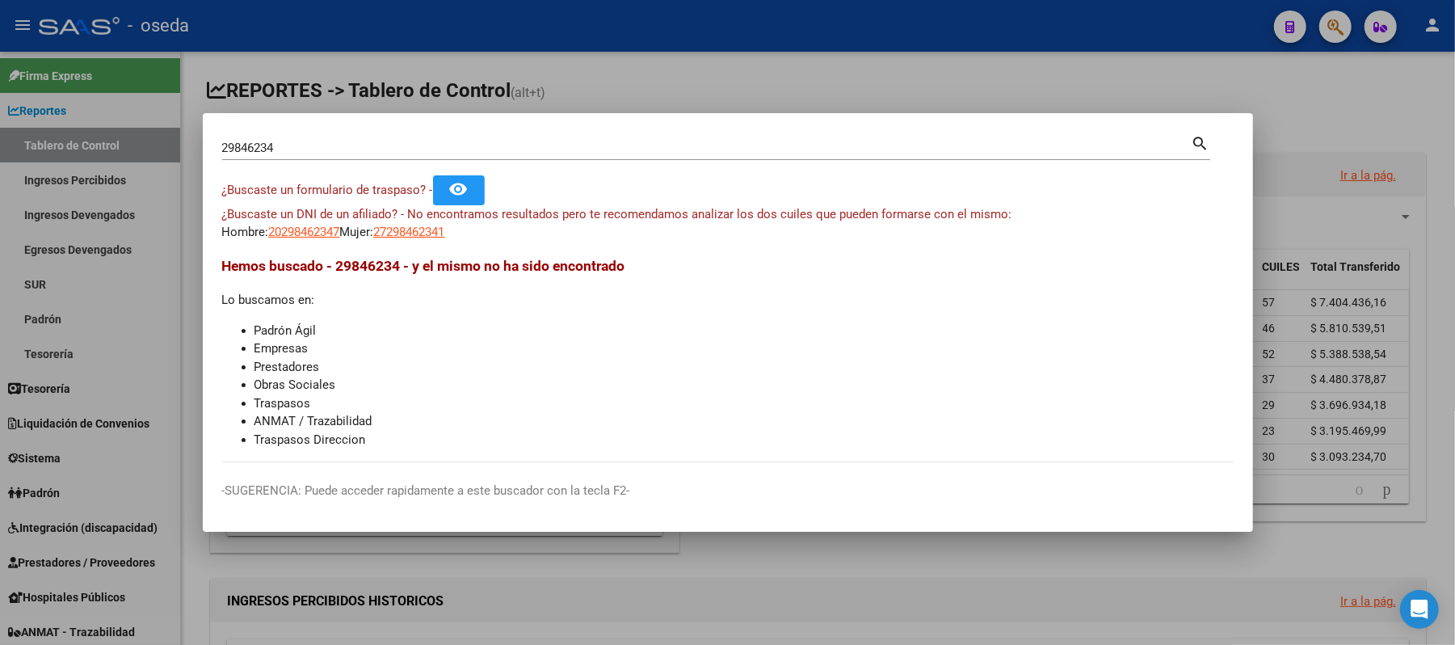
click at [550, 576] on div at bounding box center [727, 322] width 1455 height 645
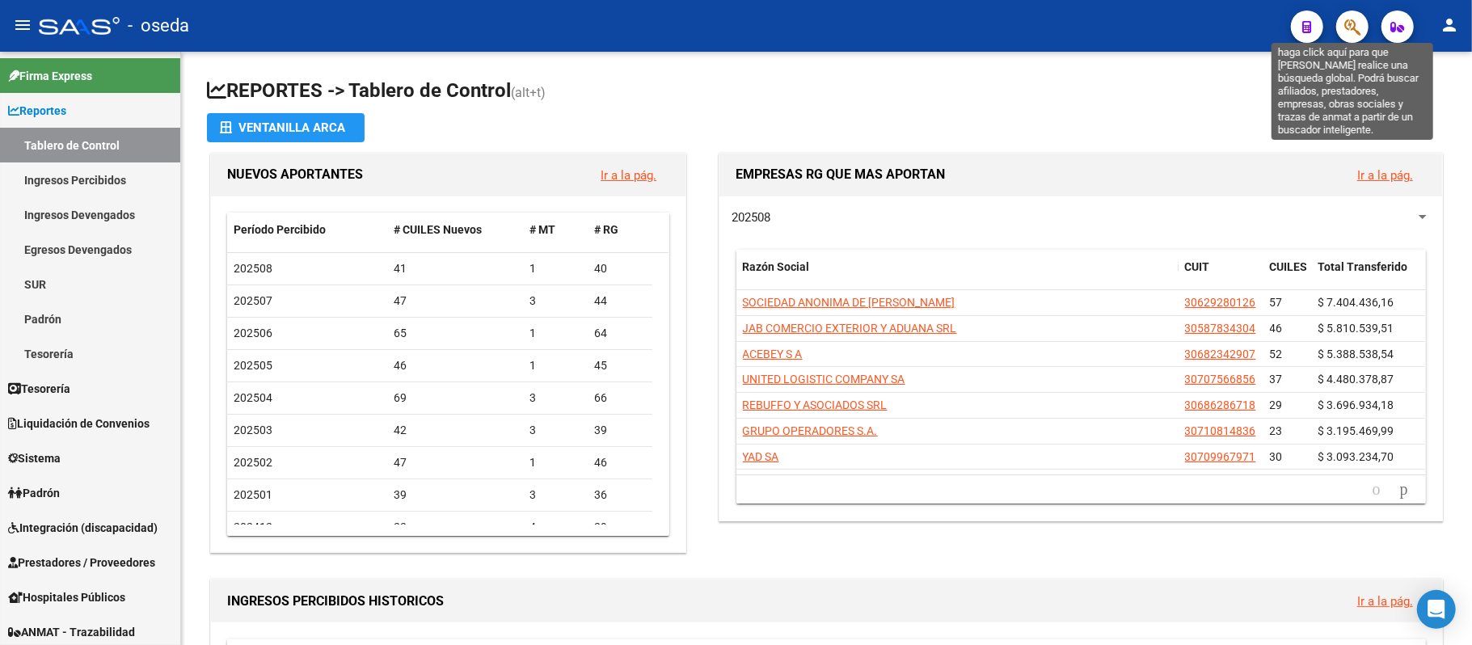
click at [1358, 27] on icon "button" at bounding box center [1352, 27] width 16 height 19
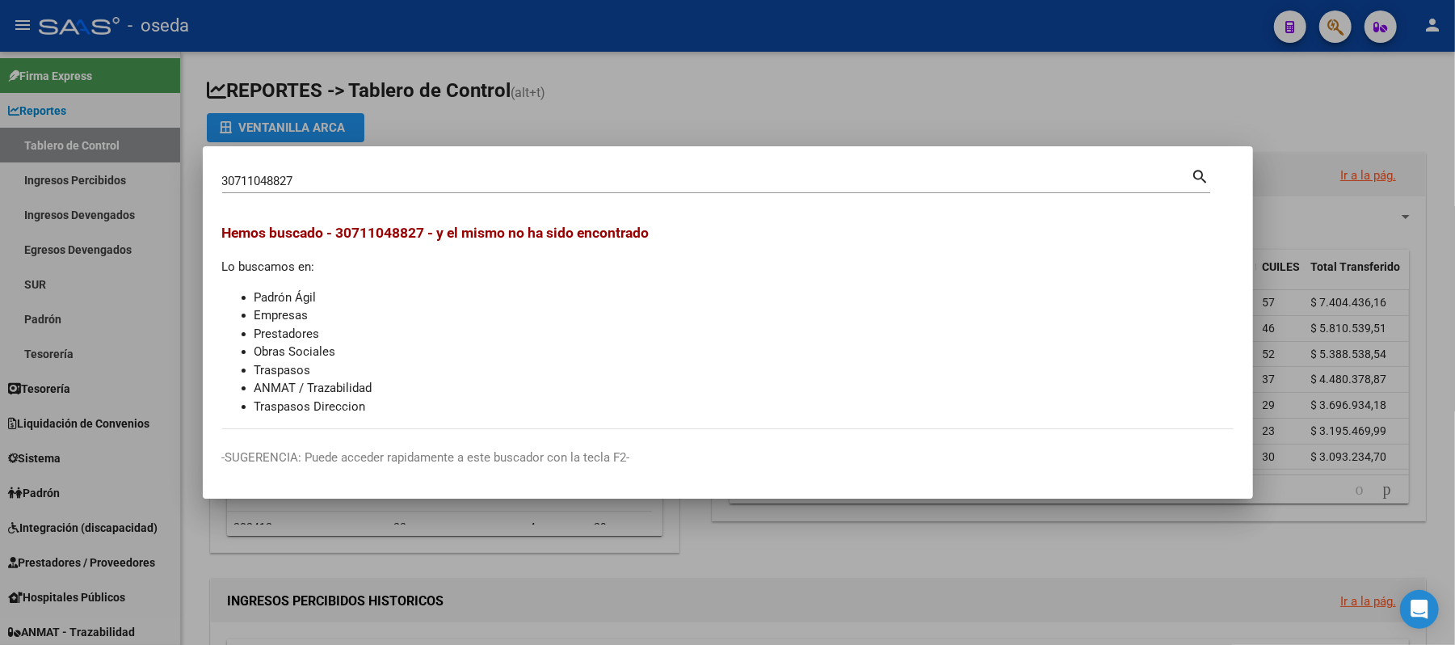
click at [871, 398] on li "Traspasos Direccion" at bounding box center [744, 407] width 979 height 19
click at [508, 186] on input "30711048827" at bounding box center [707, 181] width 970 height 15
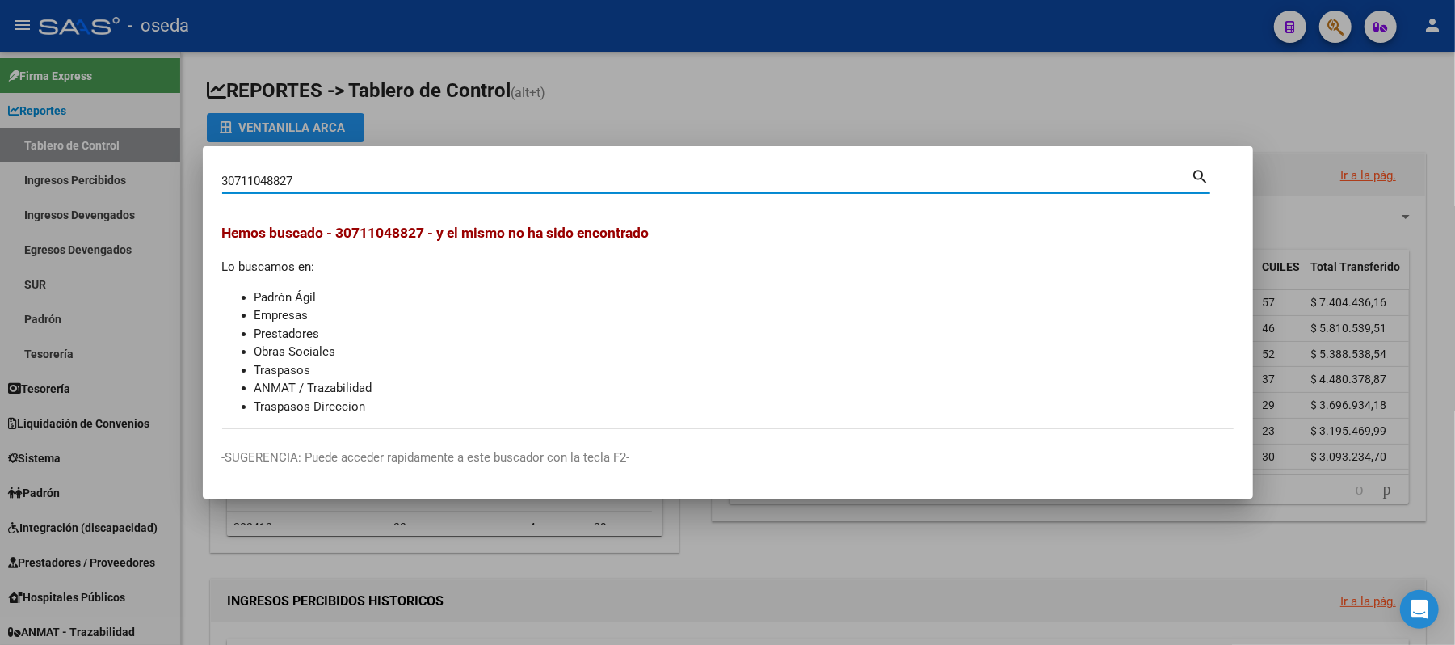
click at [508, 186] on input "30711048827" at bounding box center [707, 181] width 970 height 15
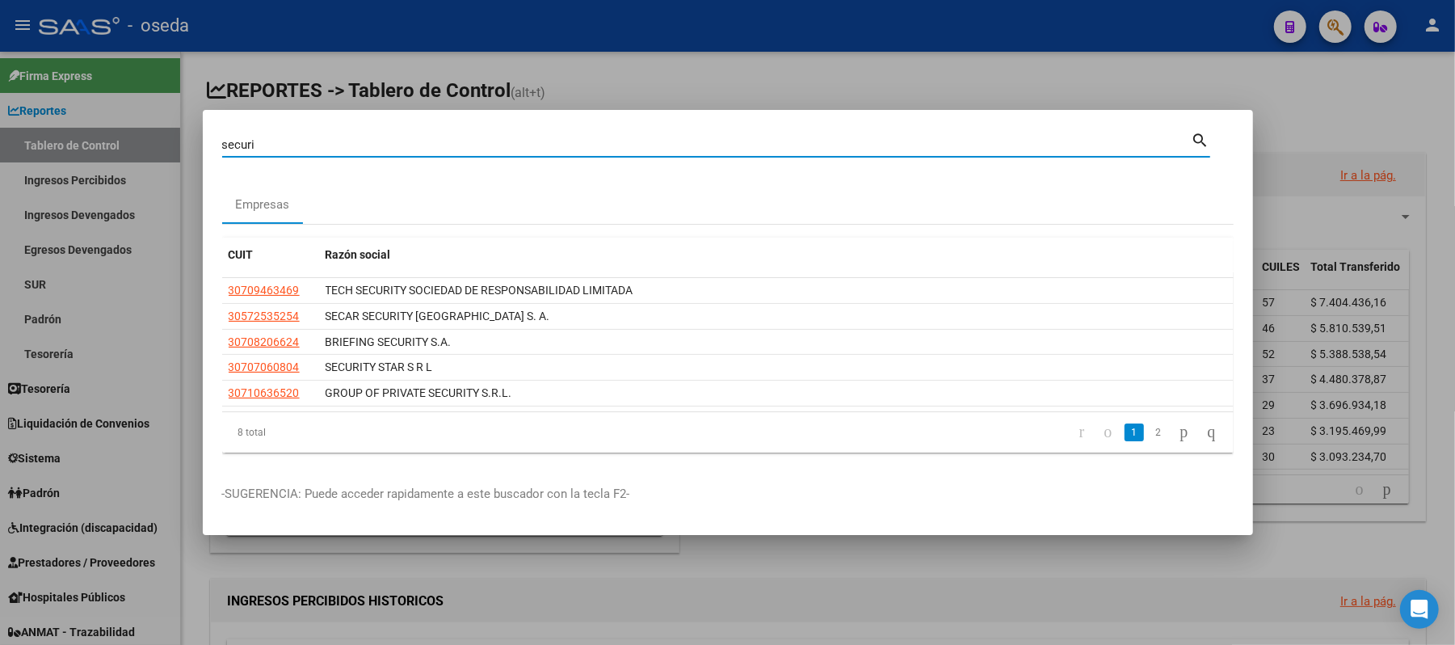
click at [406, 158] on div "securi Buscar (apellido, dni, cuil, [PERSON_NAME], cuit, obra social) search" at bounding box center [716, 150] width 988 height 43
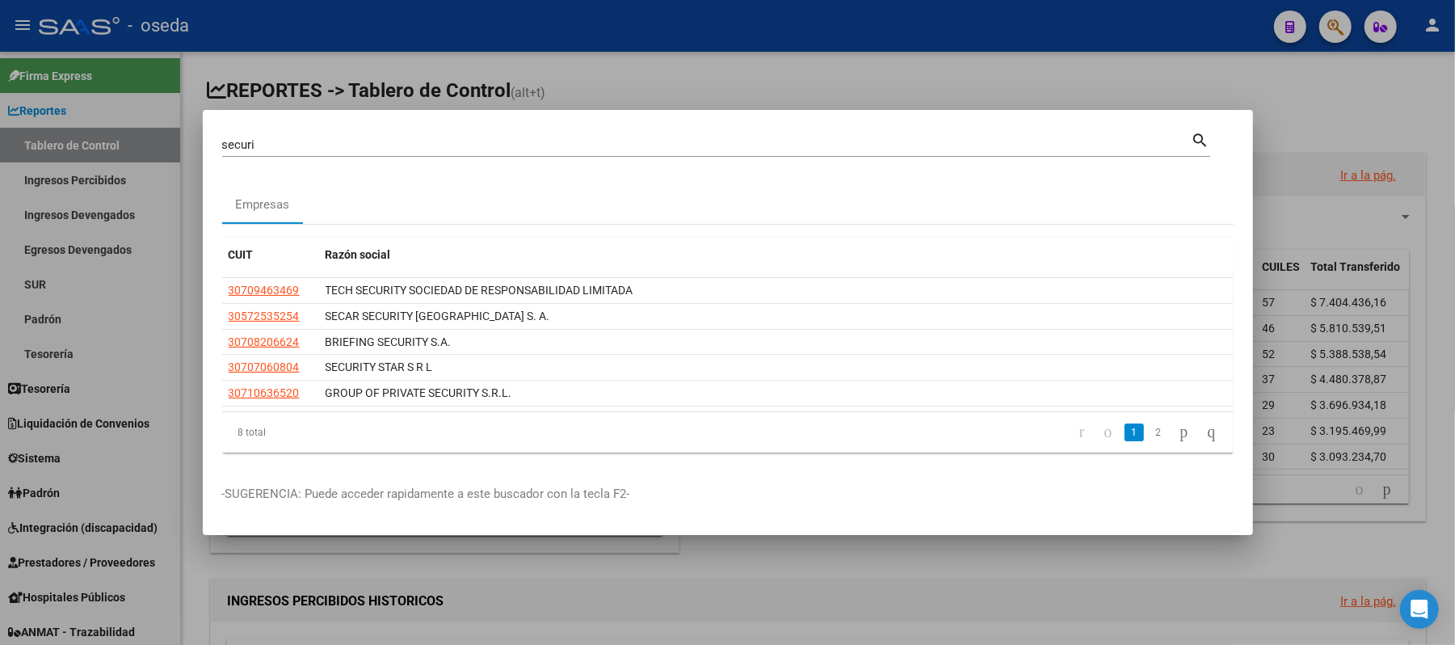
click at [408, 152] on div "securi Buscar (apellido, dni, cuil, nro [PERSON_NAME], cuit, obra social)" at bounding box center [707, 145] width 970 height 24
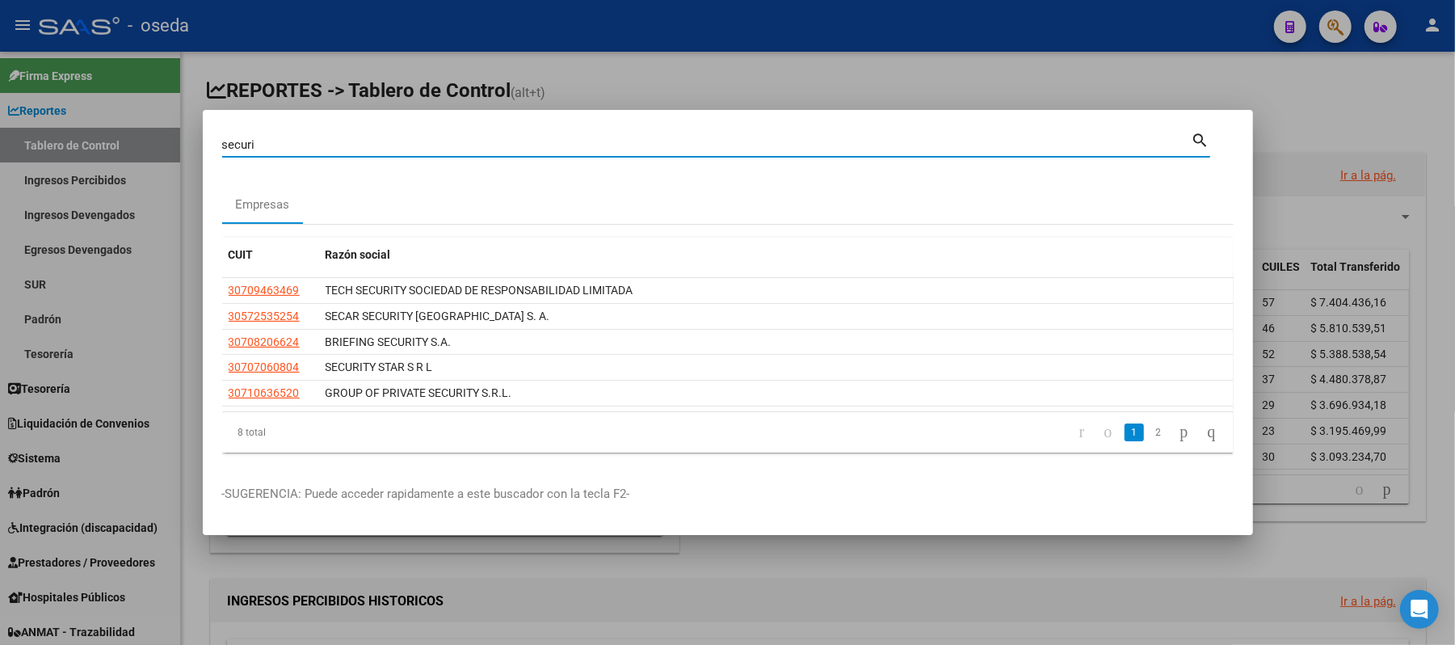
click at [411, 139] on input "securi" at bounding box center [707, 144] width 970 height 15
type input "escore"
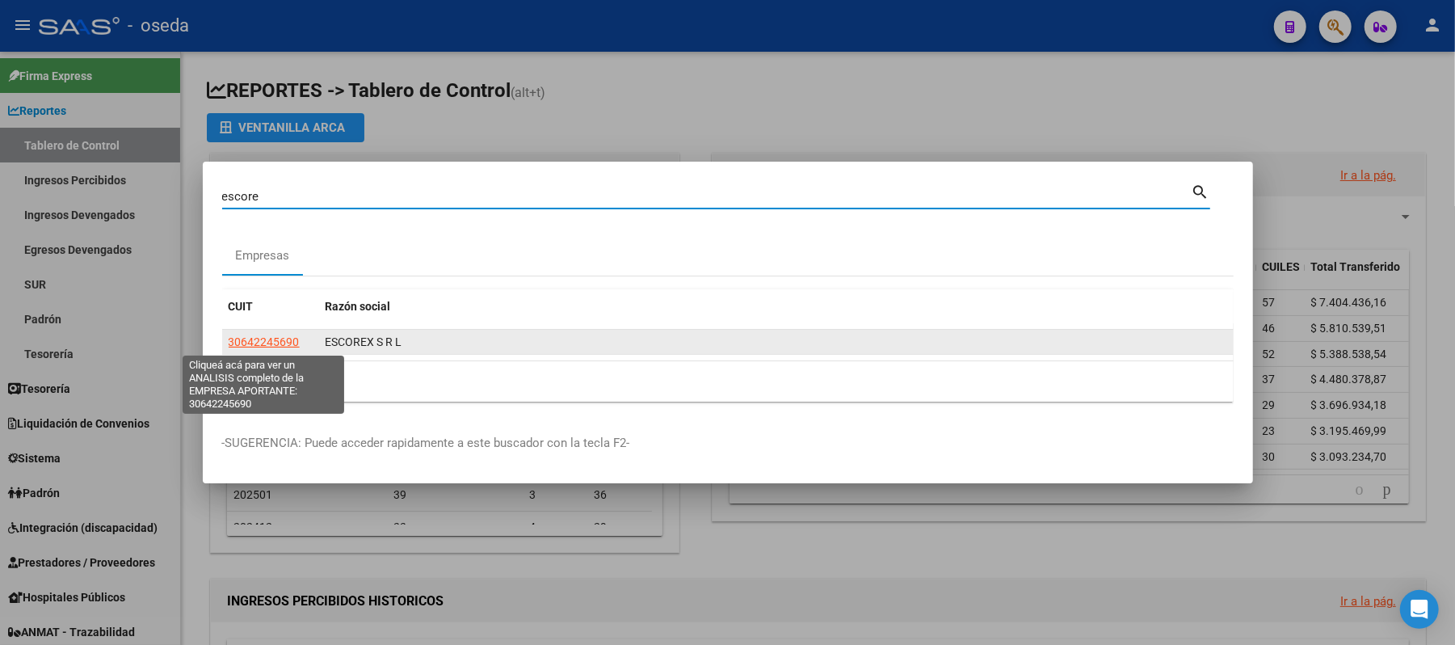
click at [250, 340] on span "30642245690" at bounding box center [264, 341] width 71 height 13
type textarea "30642245690"
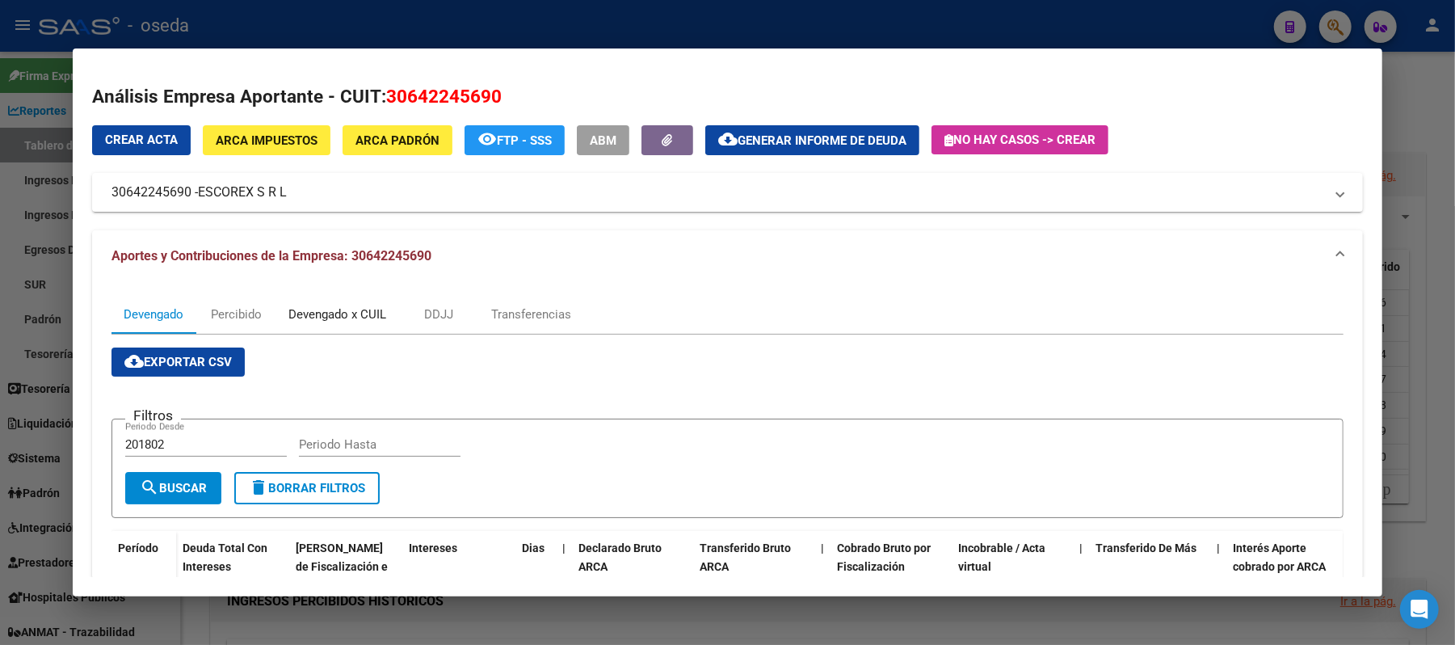
click at [356, 304] on div "Devengado x CUIL" at bounding box center [337, 314] width 122 height 39
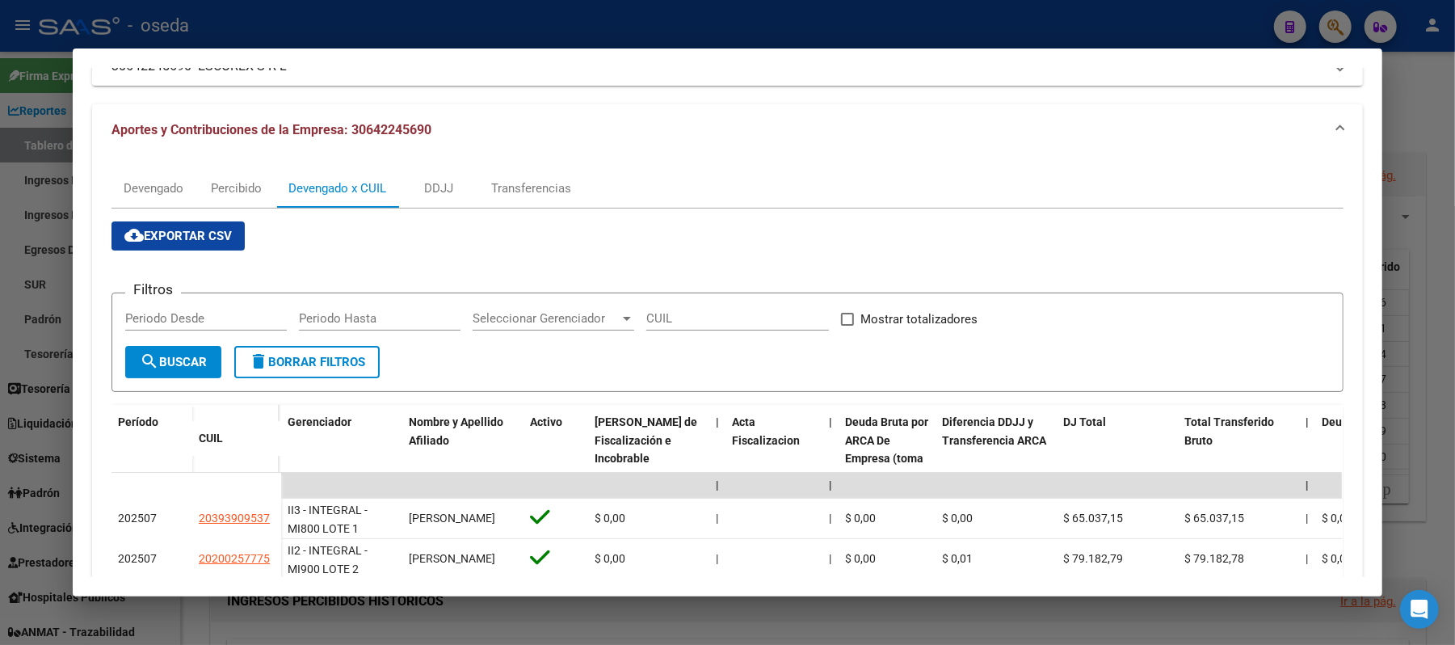
scroll to position [341, 0]
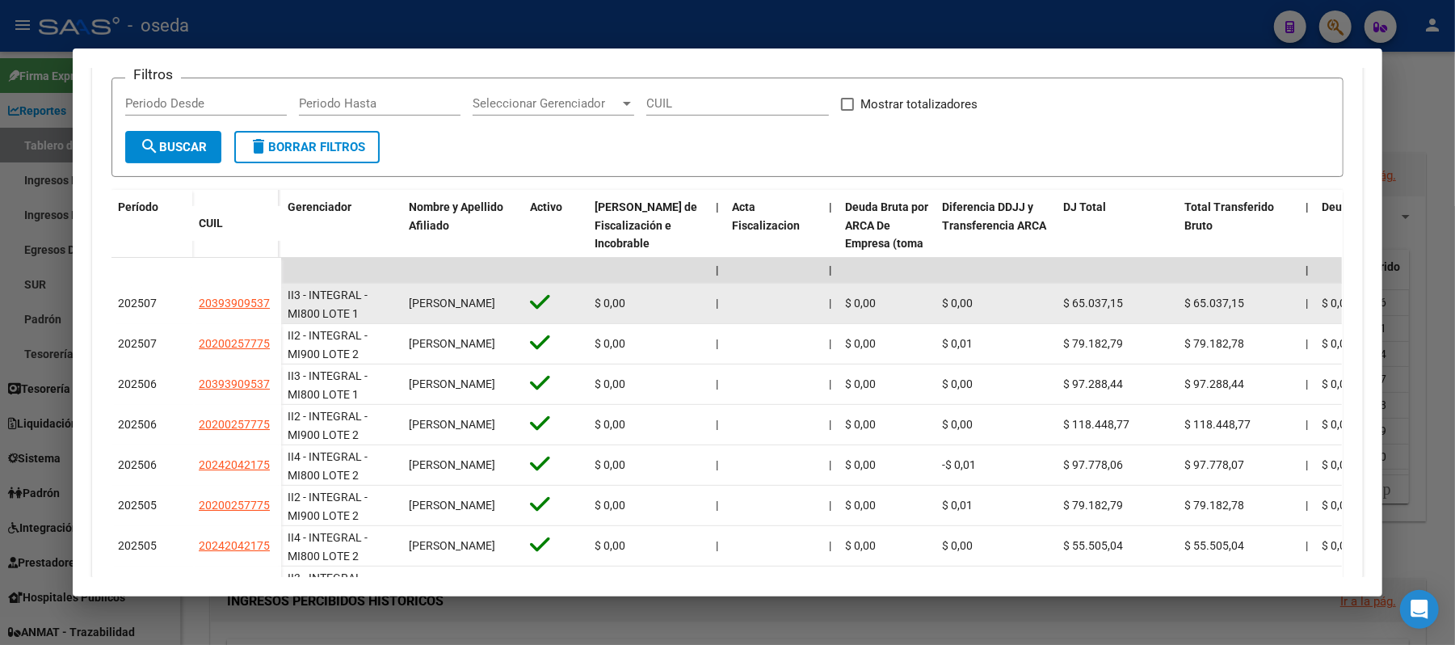
drag, startPoint x: 310, startPoint y: 305, endPoint x: 331, endPoint y: 305, distance: 20.2
click at [331, 305] on div "II3 - INTEGRAL - MI800 LOTE 1" at bounding box center [342, 303] width 108 height 34
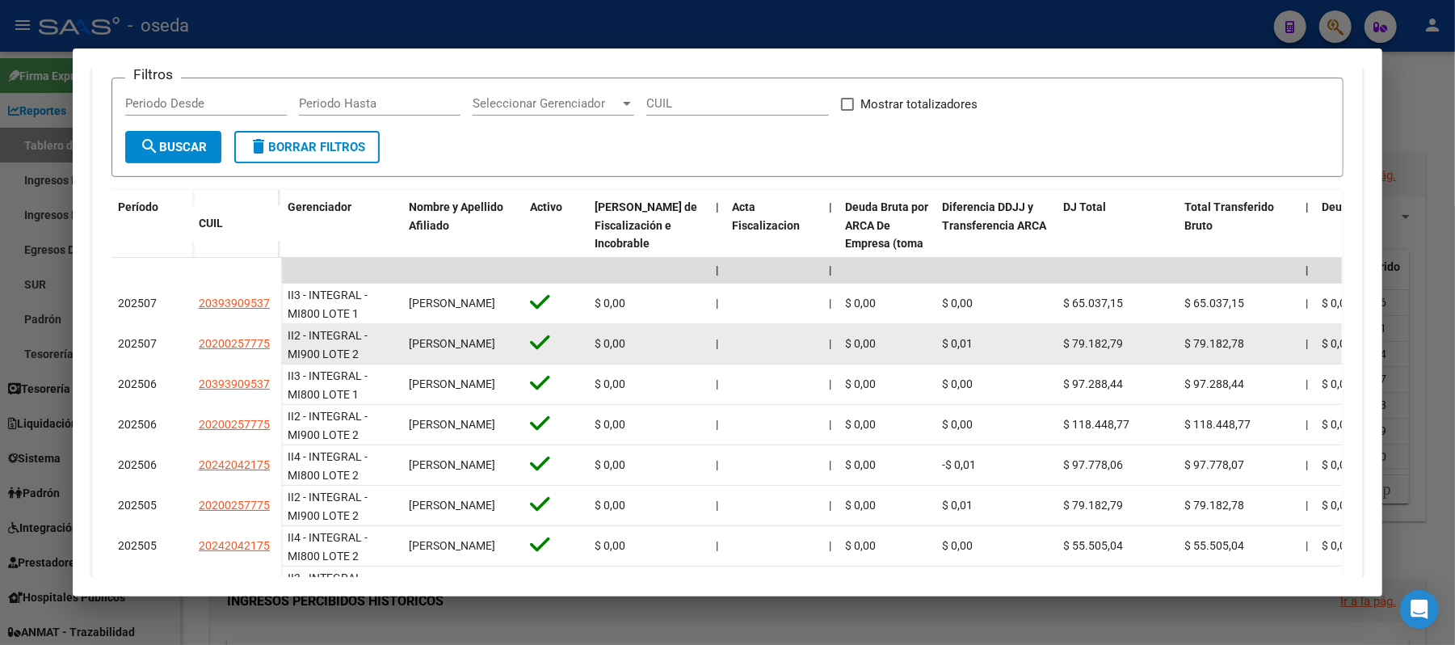
scroll to position [2, 0]
drag, startPoint x: 292, startPoint y: 347, endPoint x: 320, endPoint y: 351, distance: 28.6
click at [320, 351] on span "II2 - INTEGRAL - MI900 LOTE 2" at bounding box center [328, 343] width 80 height 32
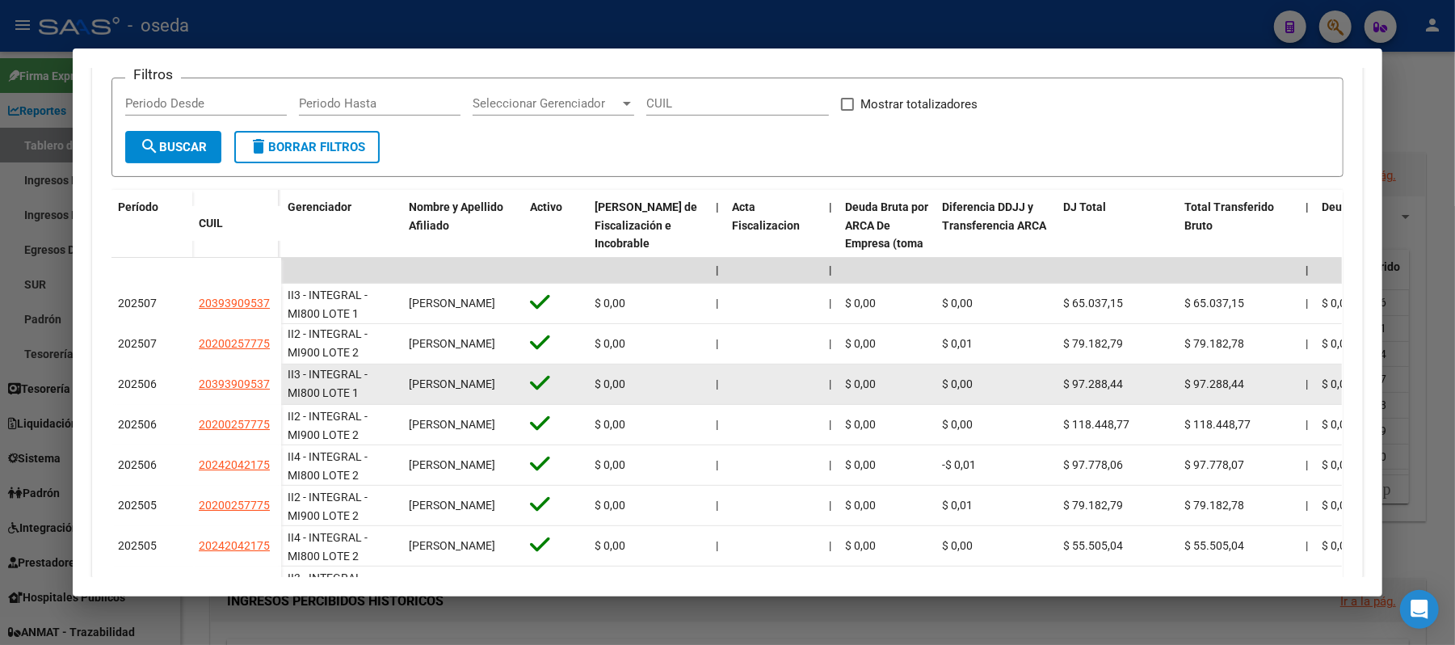
drag, startPoint x: 278, startPoint y: 392, endPoint x: 310, endPoint y: 390, distance: 32.4
click at [310, 390] on datatable-body-cell "II3 - INTEGRAL - MI800 LOTE 1" at bounding box center [341, 384] width 121 height 40
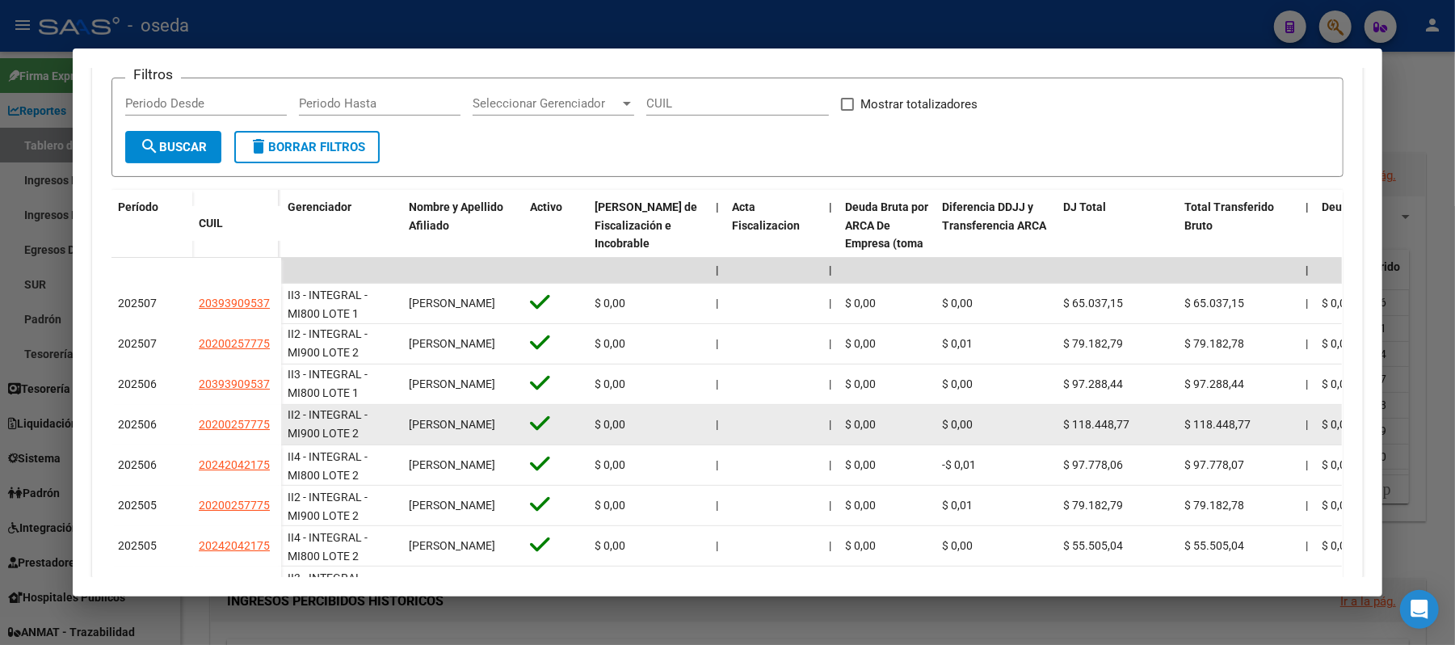
drag, startPoint x: 279, startPoint y: 424, endPoint x: 369, endPoint y: 427, distance: 89.8
click at [369, 427] on datatable-body-cell "II2 - INTEGRAL - MI900 LOTE 2" at bounding box center [341, 425] width 121 height 40
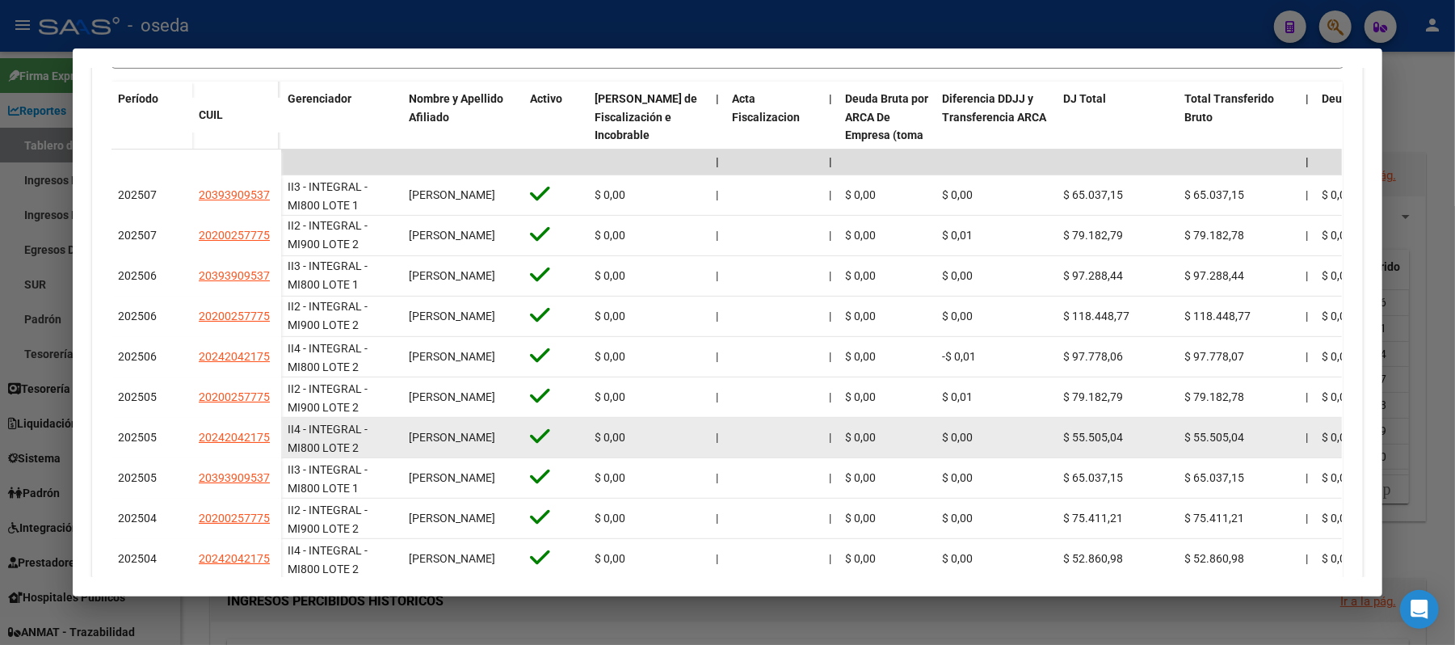
drag, startPoint x: 396, startPoint y: 440, endPoint x: 451, endPoint y: 447, distance: 55.3
click at [451, 447] on datatable-body-cell "[PERSON_NAME]" at bounding box center [462, 438] width 121 height 40
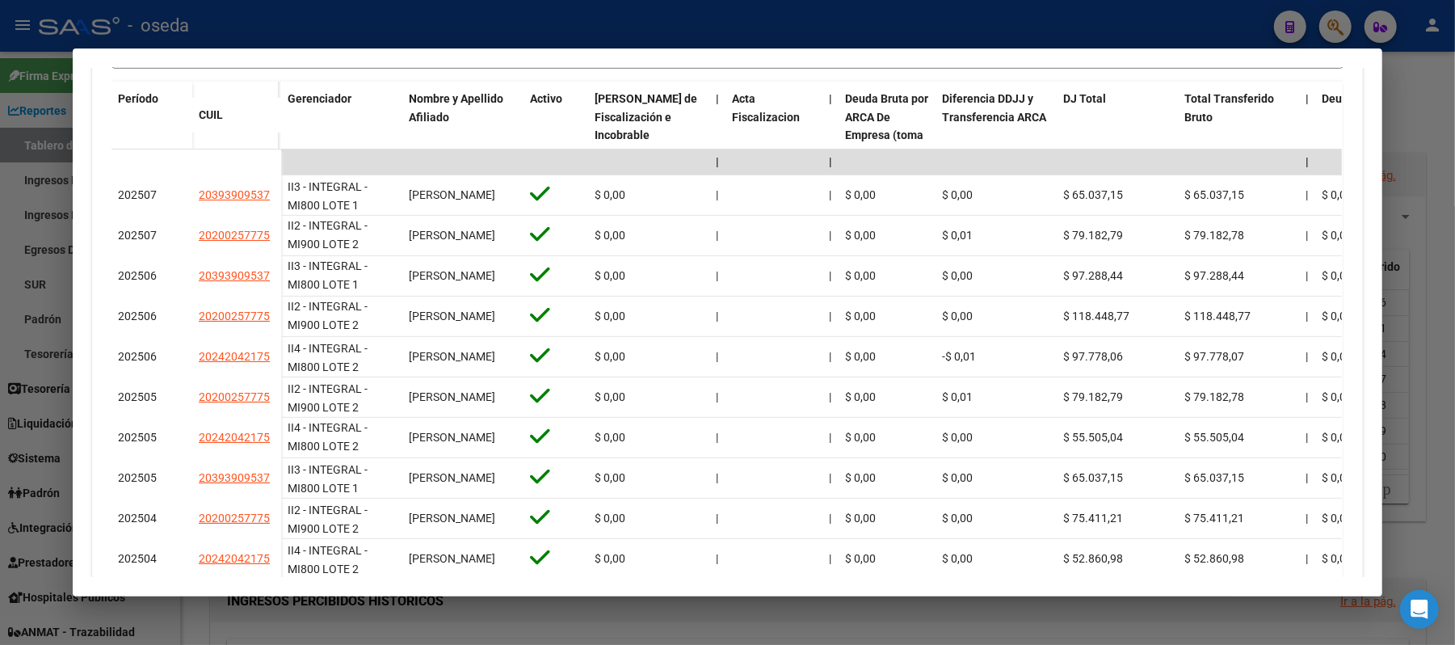
scroll to position [553, 0]
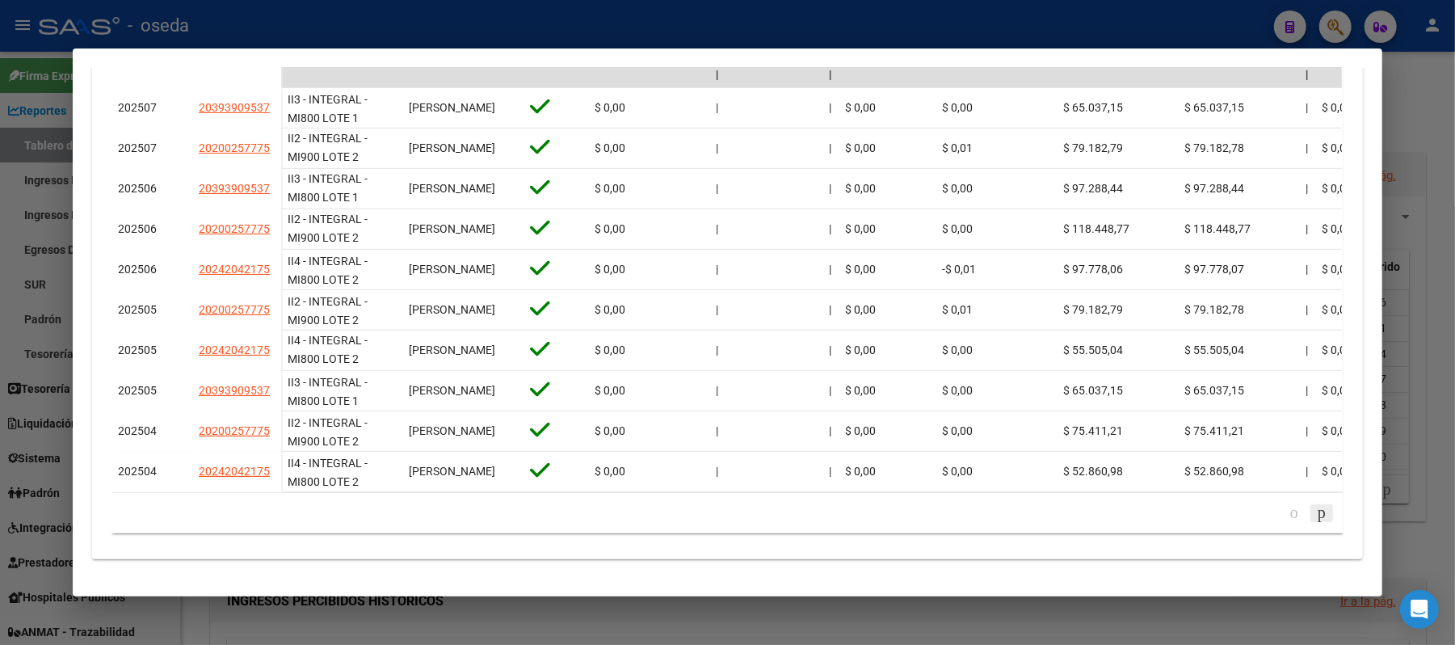
click at [1316, 511] on icon "go to next page" at bounding box center [1322, 512] width 13 height 19
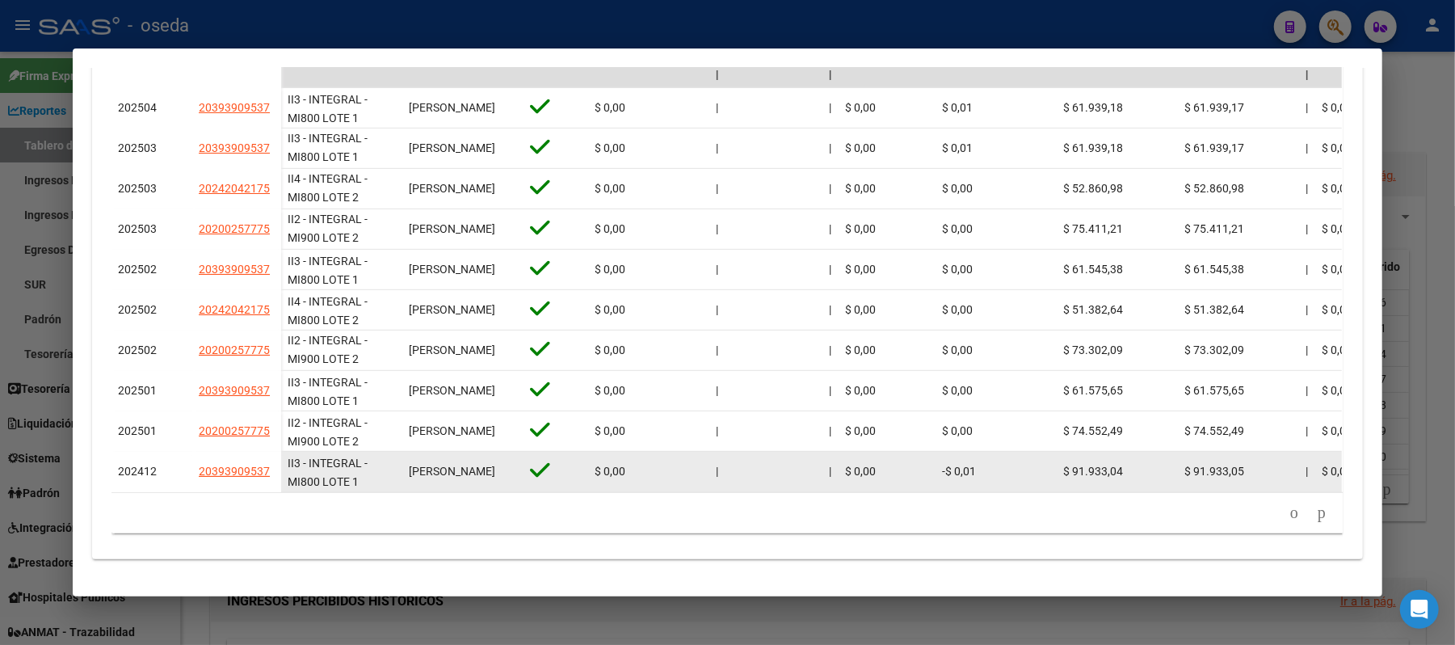
scroll to position [444, 0]
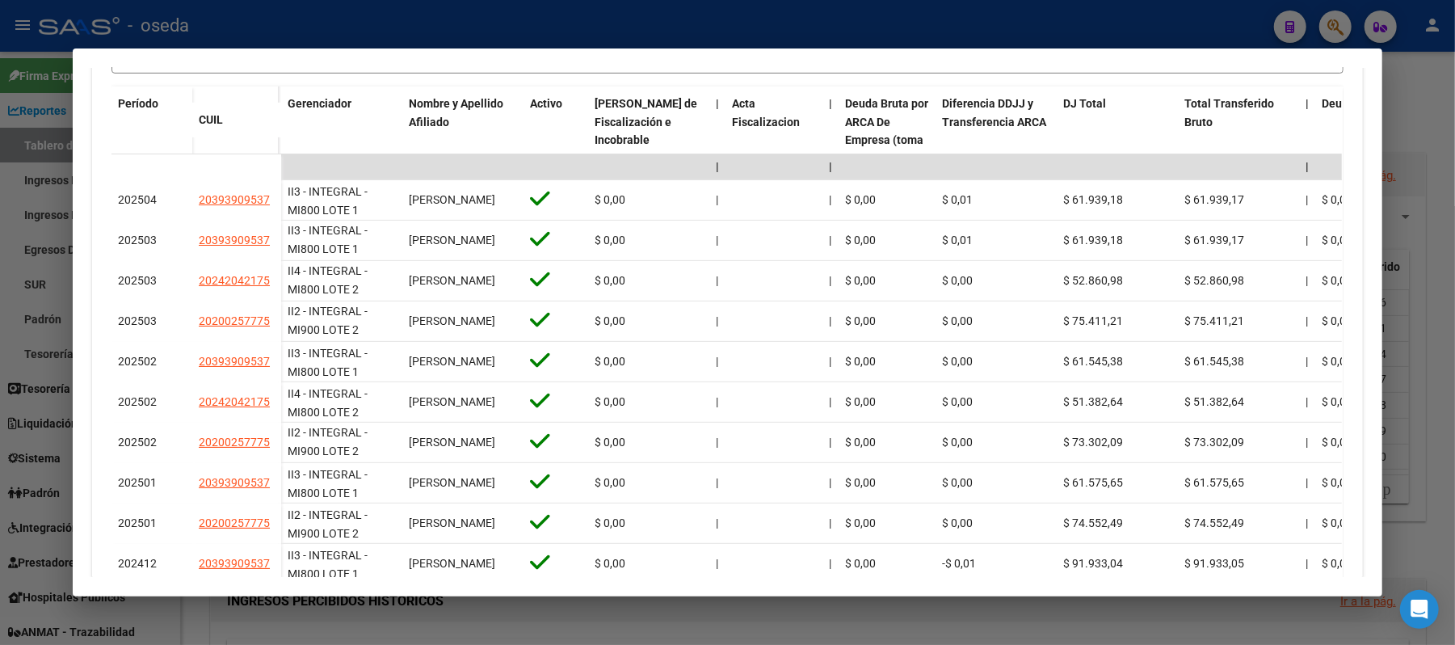
drag, startPoint x: 15, startPoint y: 436, endPoint x: 44, endPoint y: 432, distance: 29.5
click at [18, 436] on div at bounding box center [727, 322] width 1455 height 645
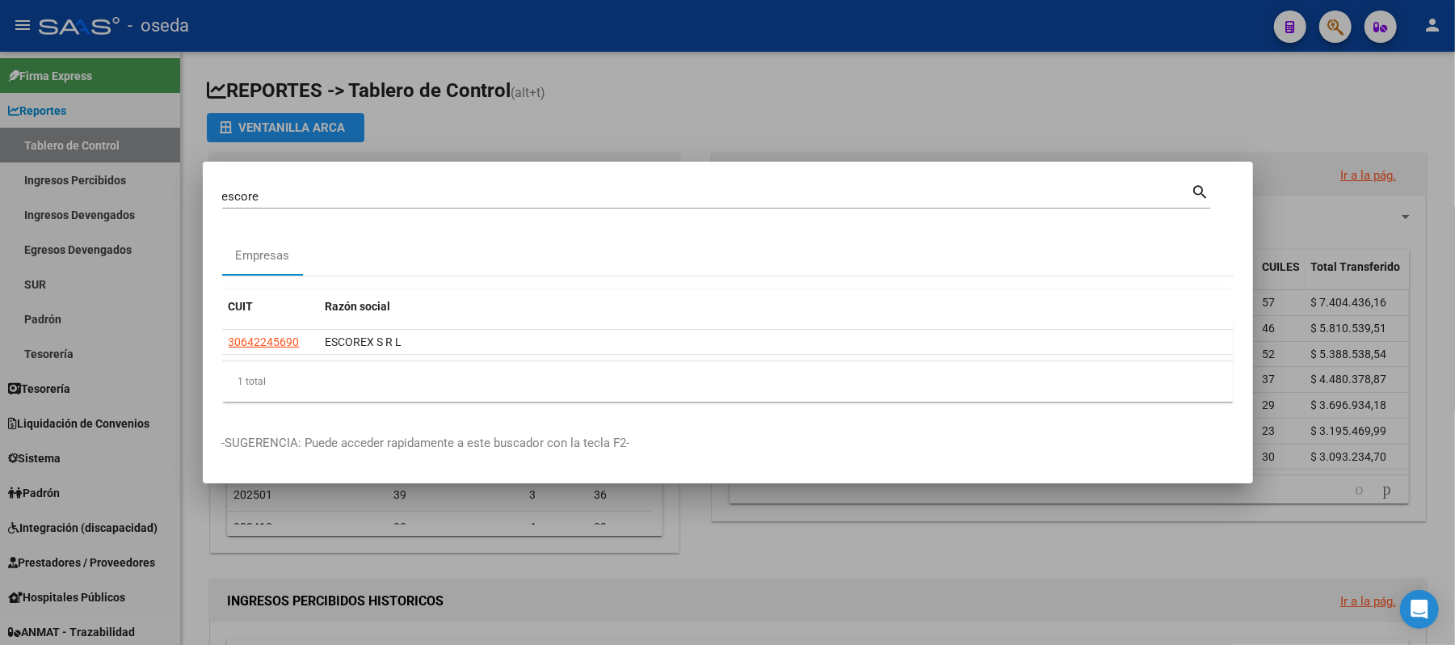
click at [527, 189] on input "escore" at bounding box center [707, 196] width 970 height 15
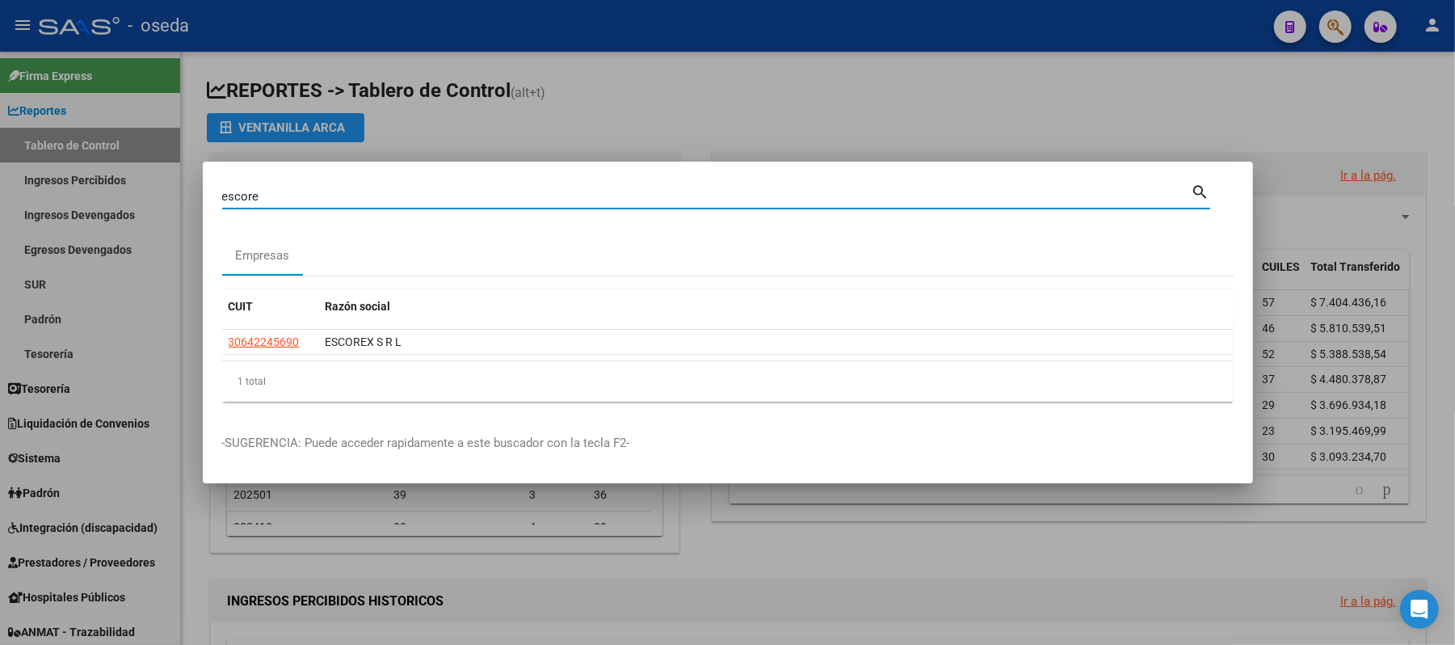
click at [527, 189] on input "escore" at bounding box center [707, 196] width 970 height 15
